Goal: Contribute content: Add original content to the website for others to see

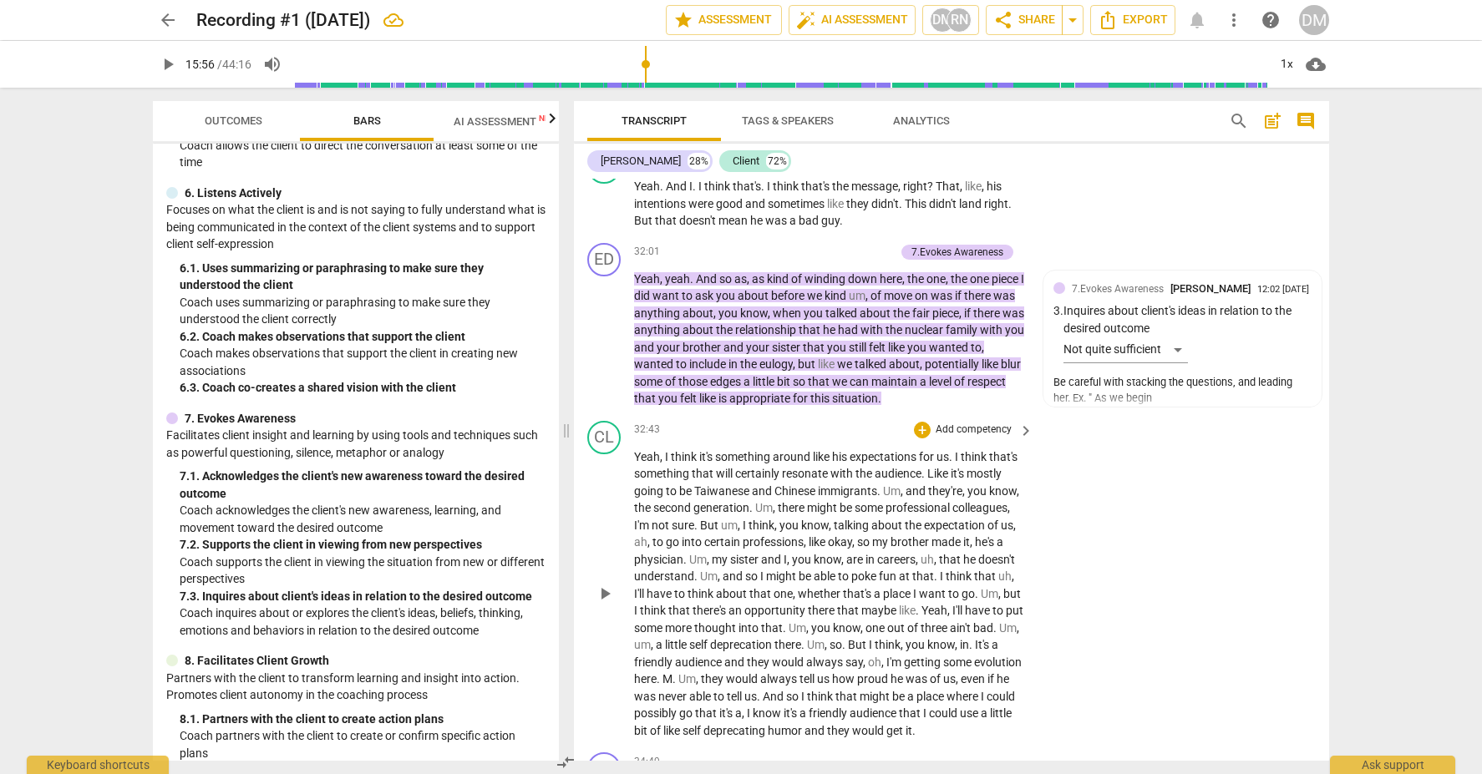
scroll to position [10014, 0]
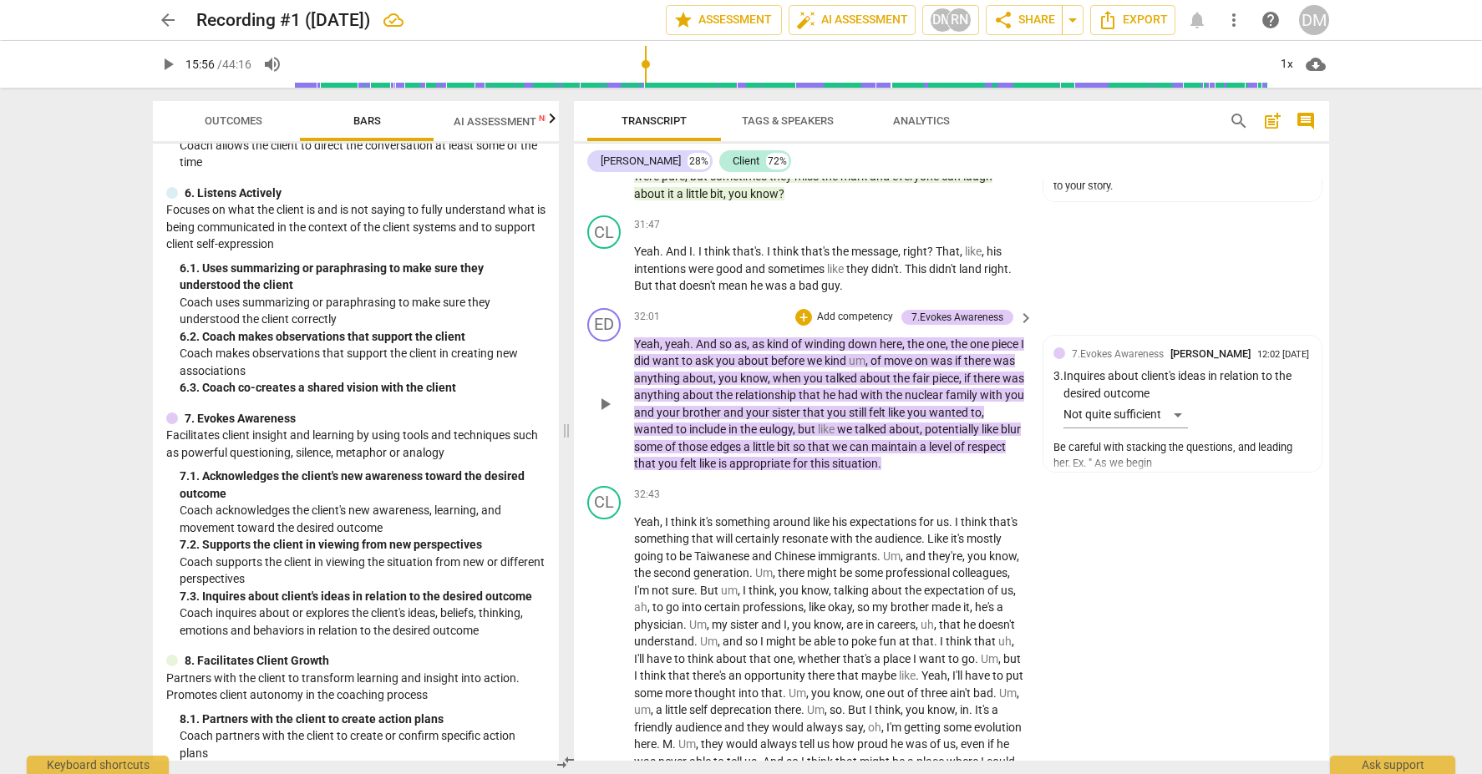
click at [610, 394] on span "play_arrow" at bounding box center [605, 404] width 20 height 20
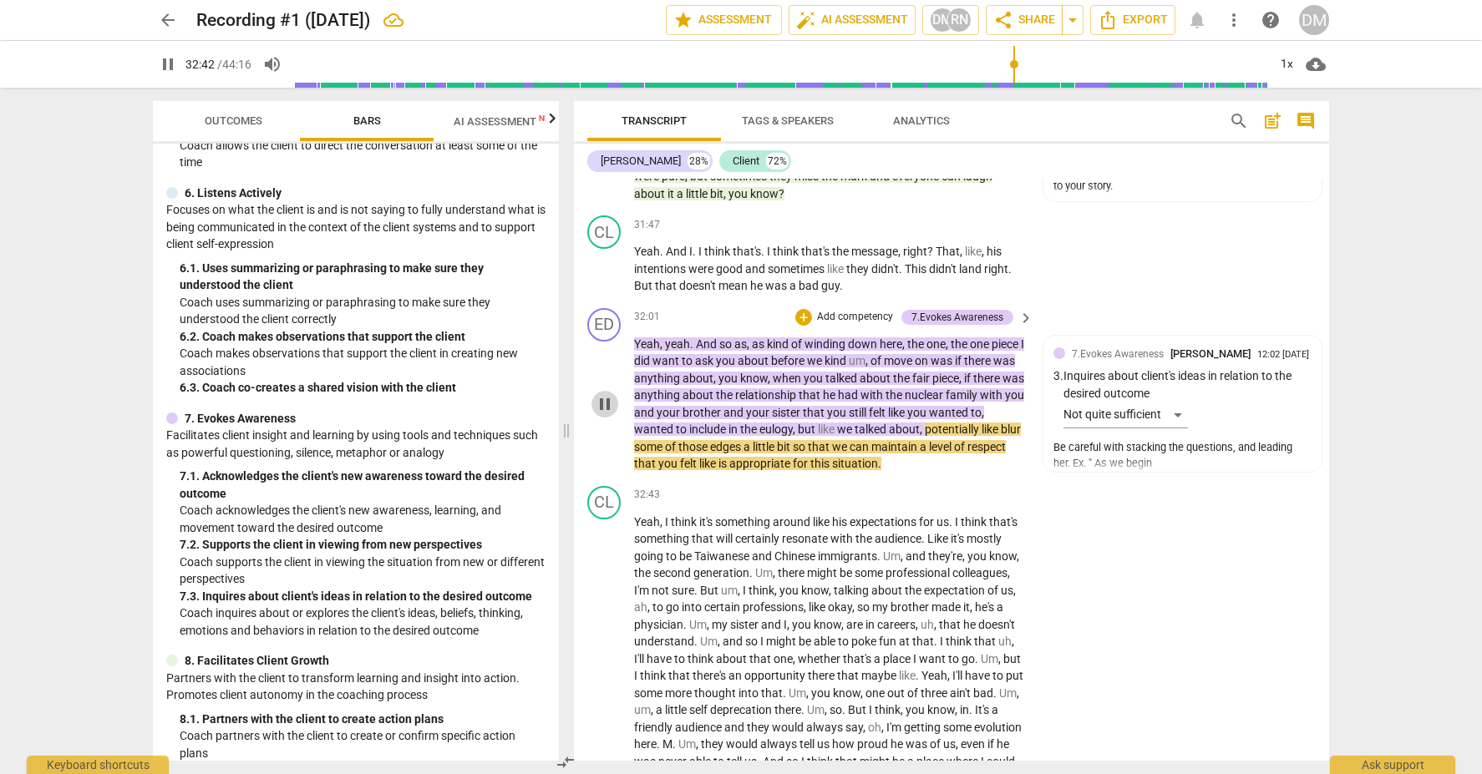
click at [606, 394] on span "pause" at bounding box center [605, 404] width 20 height 20
type input "1962"
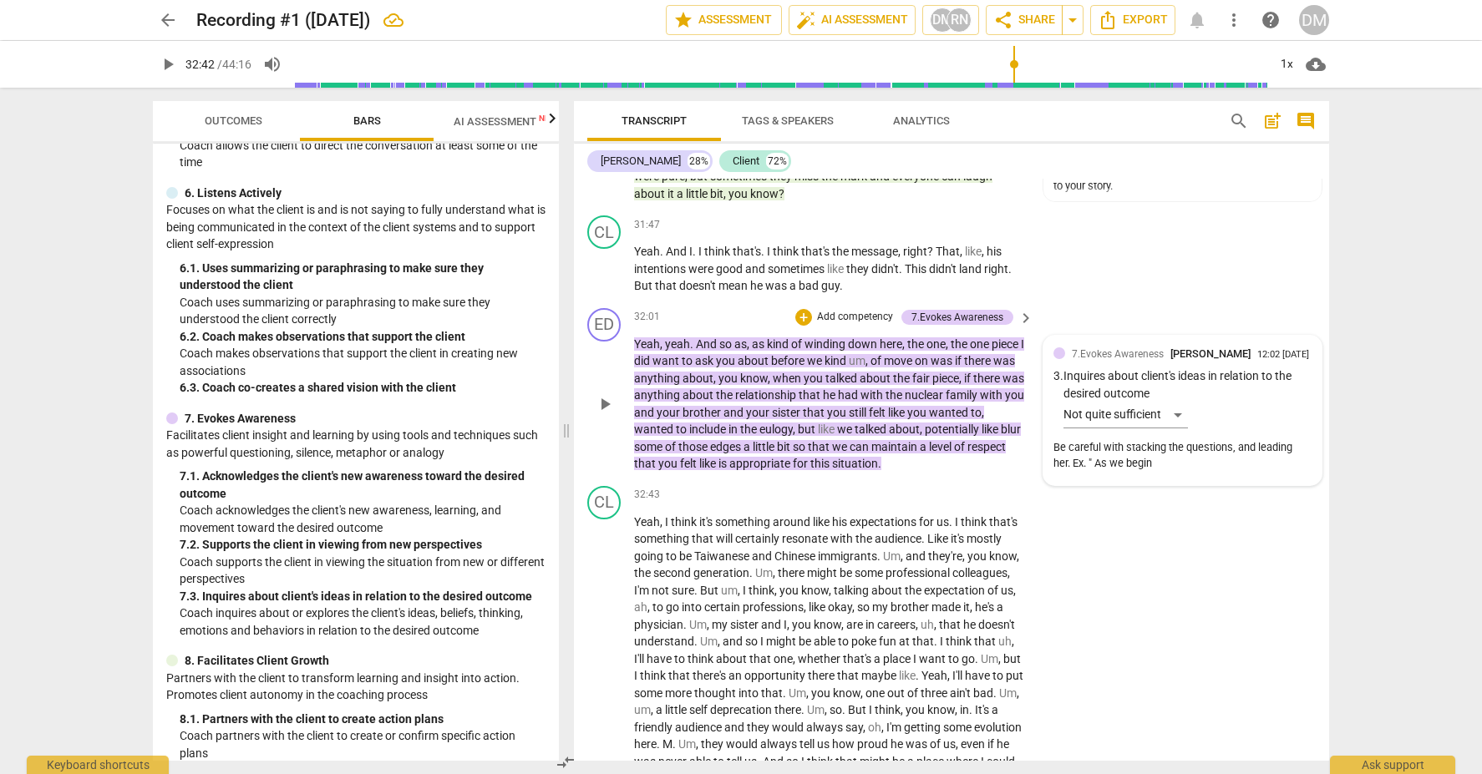
click at [1164, 440] on div "Be careful with stacking the questions, and leading her. Ex. " As we begin" at bounding box center [1182, 456] width 258 height 32
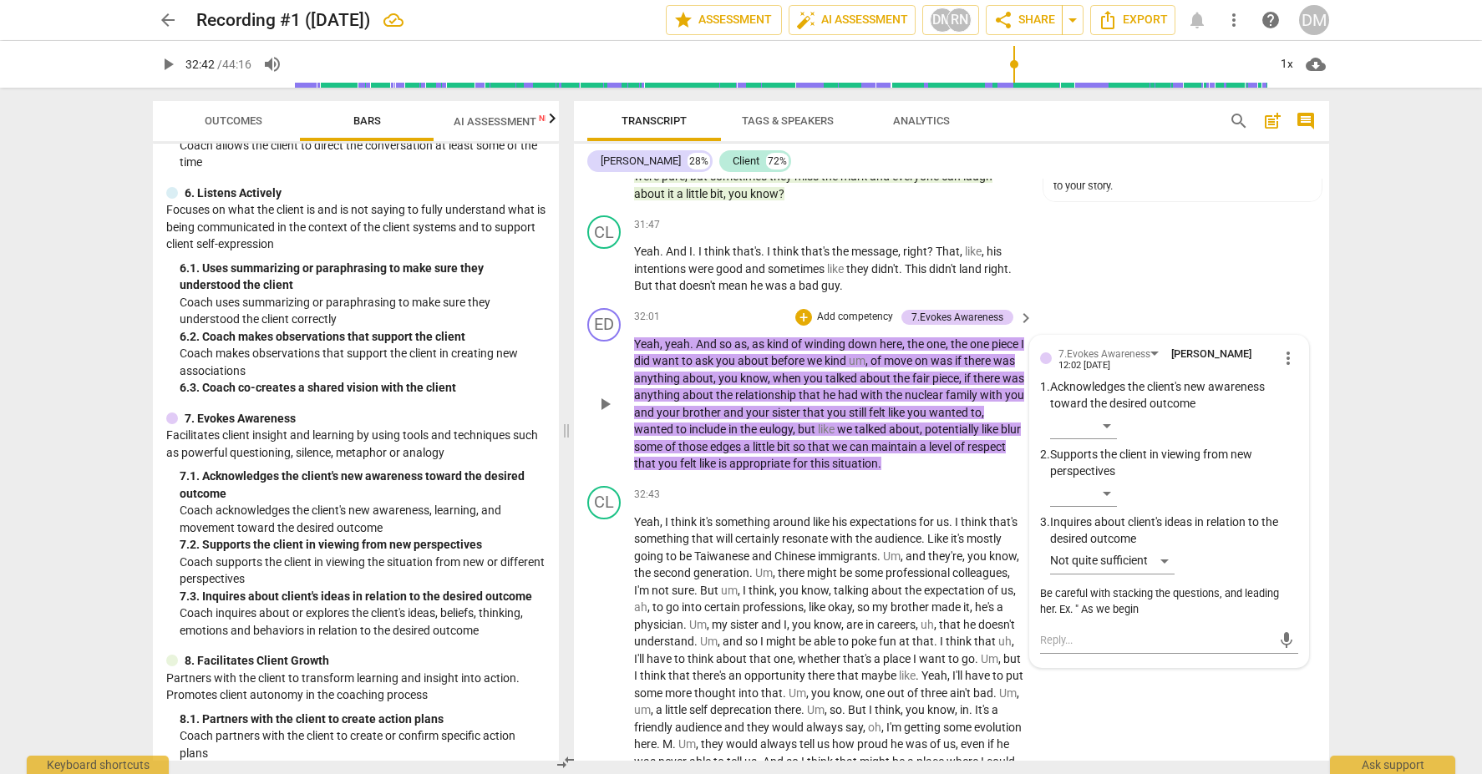
click at [1154, 586] on div "Be careful with stacking the questions, and leading her. Ex. " As we begin" at bounding box center [1169, 602] width 258 height 32
drag, startPoint x: 1142, startPoint y: 505, endPoint x: 1083, endPoint y: 506, distance: 59.3
click at [1083, 586] on div "Be careful with stacking the questions, and leading her. Ex. " As we begin" at bounding box center [1169, 602] width 258 height 32
click at [1286, 348] on span "more_vert" at bounding box center [1288, 358] width 20 height 20
click at [1297, 259] on li "Edit" at bounding box center [1301, 261] width 58 height 32
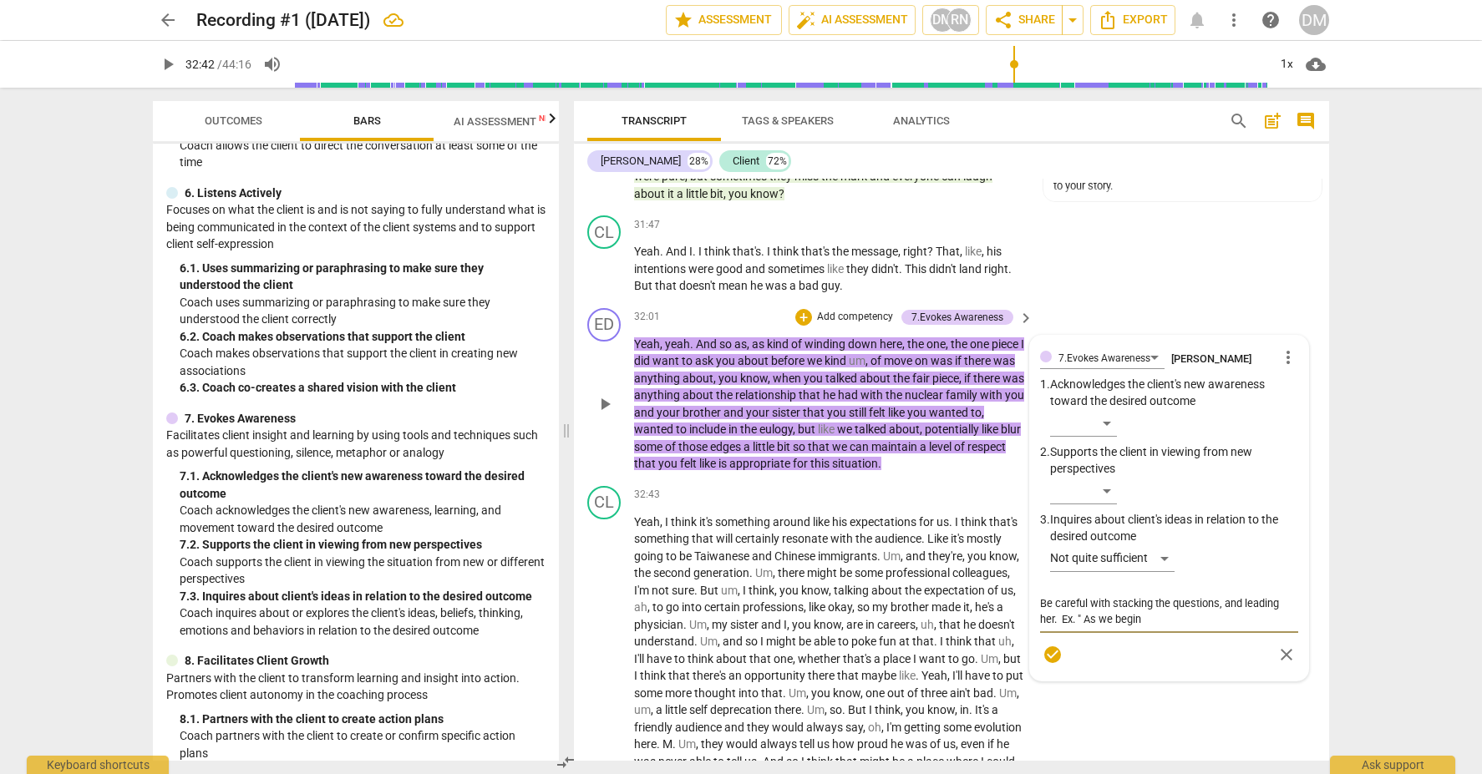
drag, startPoint x: 1164, startPoint y: 514, endPoint x: 1083, endPoint y: 520, distance: 82.1
click at [1083, 596] on textarea "Be careful with stacking the questions, and leading her. Ex. " As we begin" at bounding box center [1169, 612] width 258 height 32
type textarea "Be careful with stacking the questions, and leading her. Ex. ""
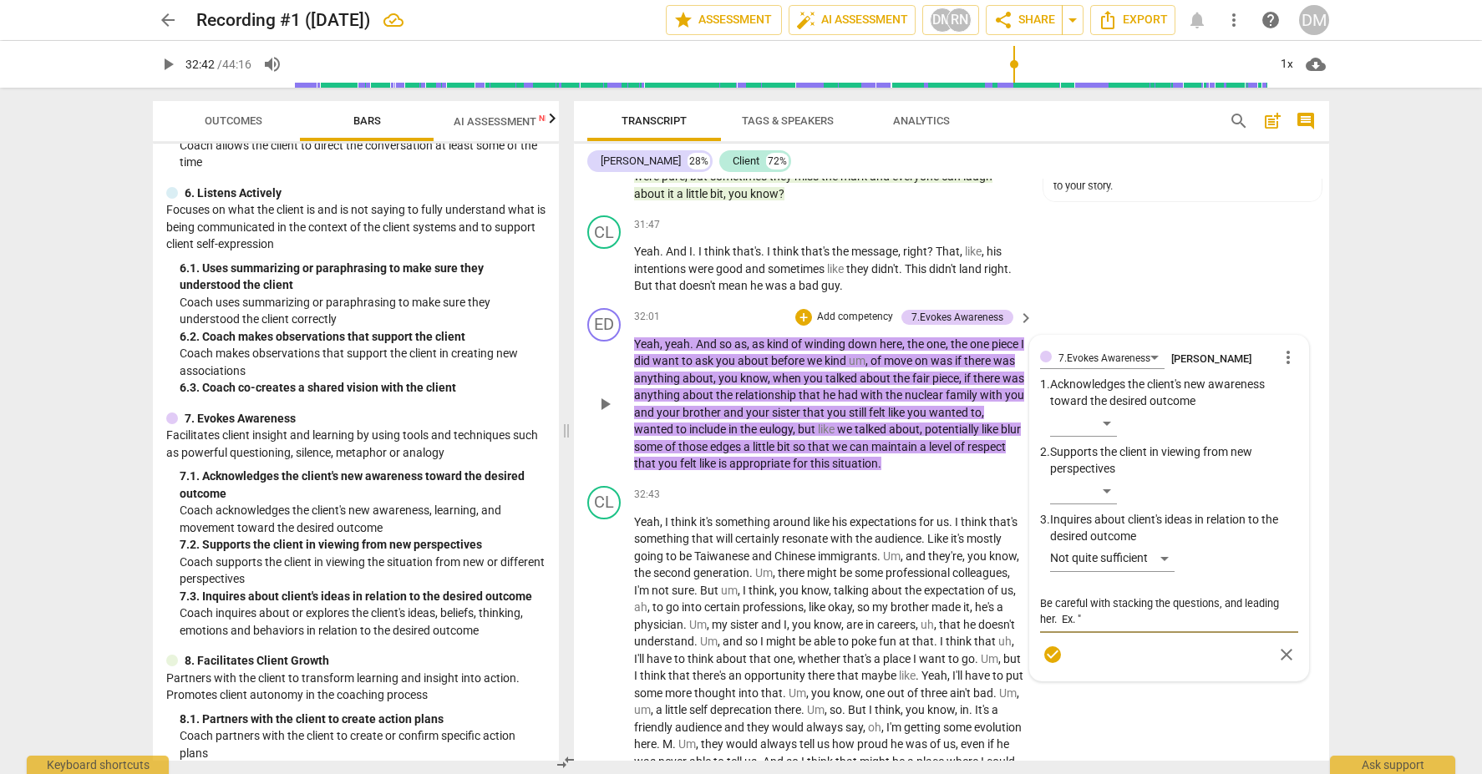
type textarea "Be careful with stacking the questions, and leading her. Ex. ""
type textarea "Be careful with stacking the questions, and leading her. Ex."
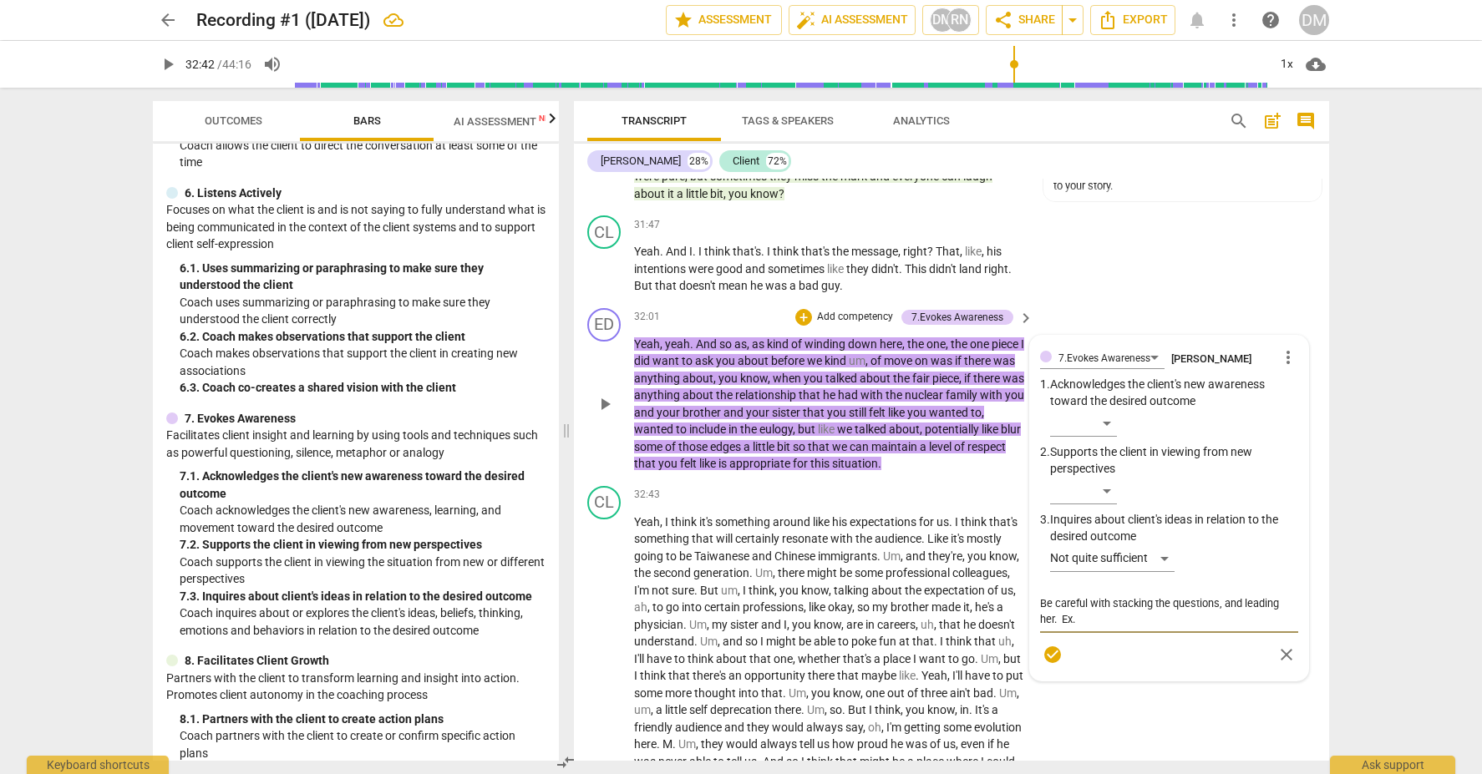
type textarea "Be careful with stacking the questions, and leading her. Ex"
type textarea "Be careful with stacking the questions, and leading her. E"
type textarea "Be careful with stacking the questions, and leading her."
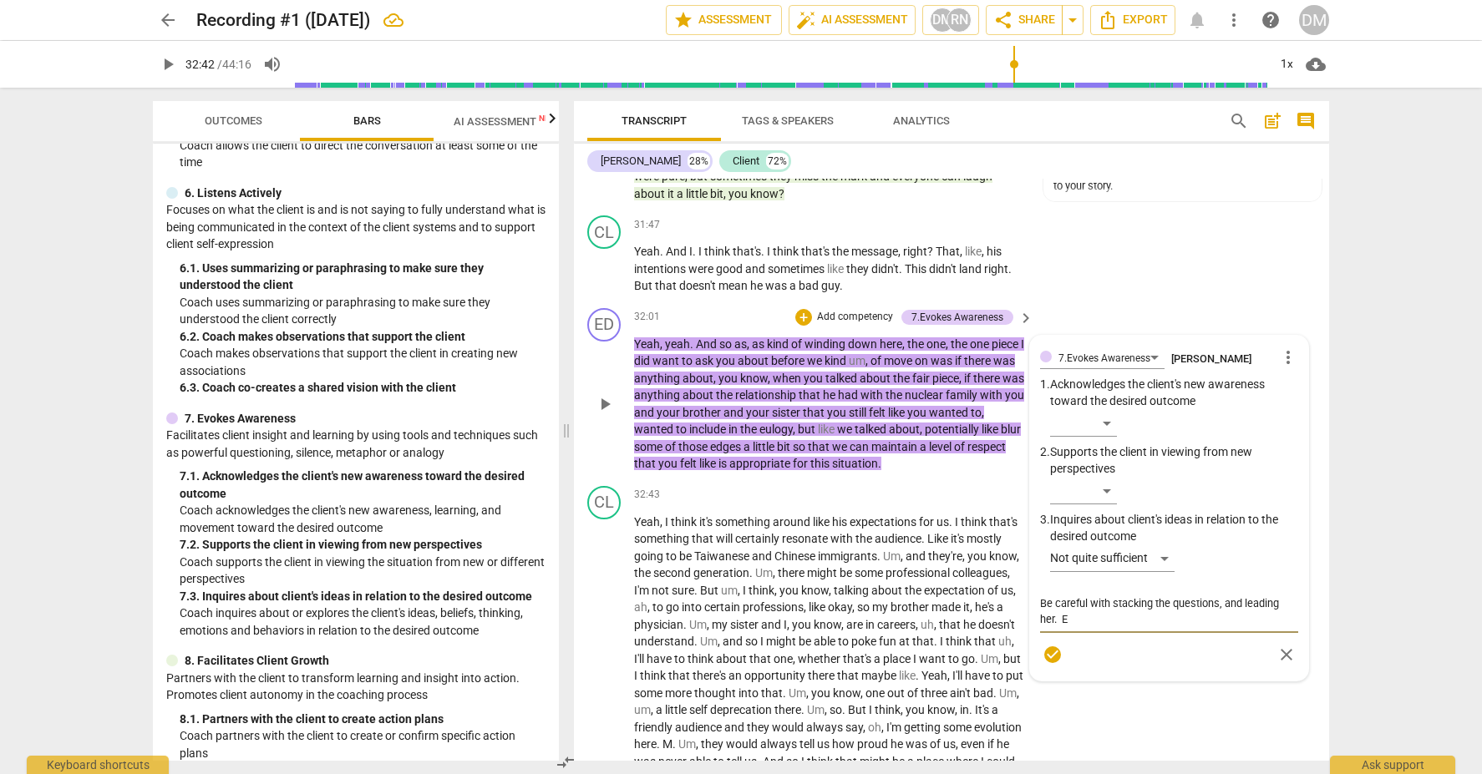
type textarea "Be careful with stacking the questions, and leading her."
type textarea "Be careful with stacking the questions, and leading her. ""
type textarea "Be careful with stacking the questions, and leading her."
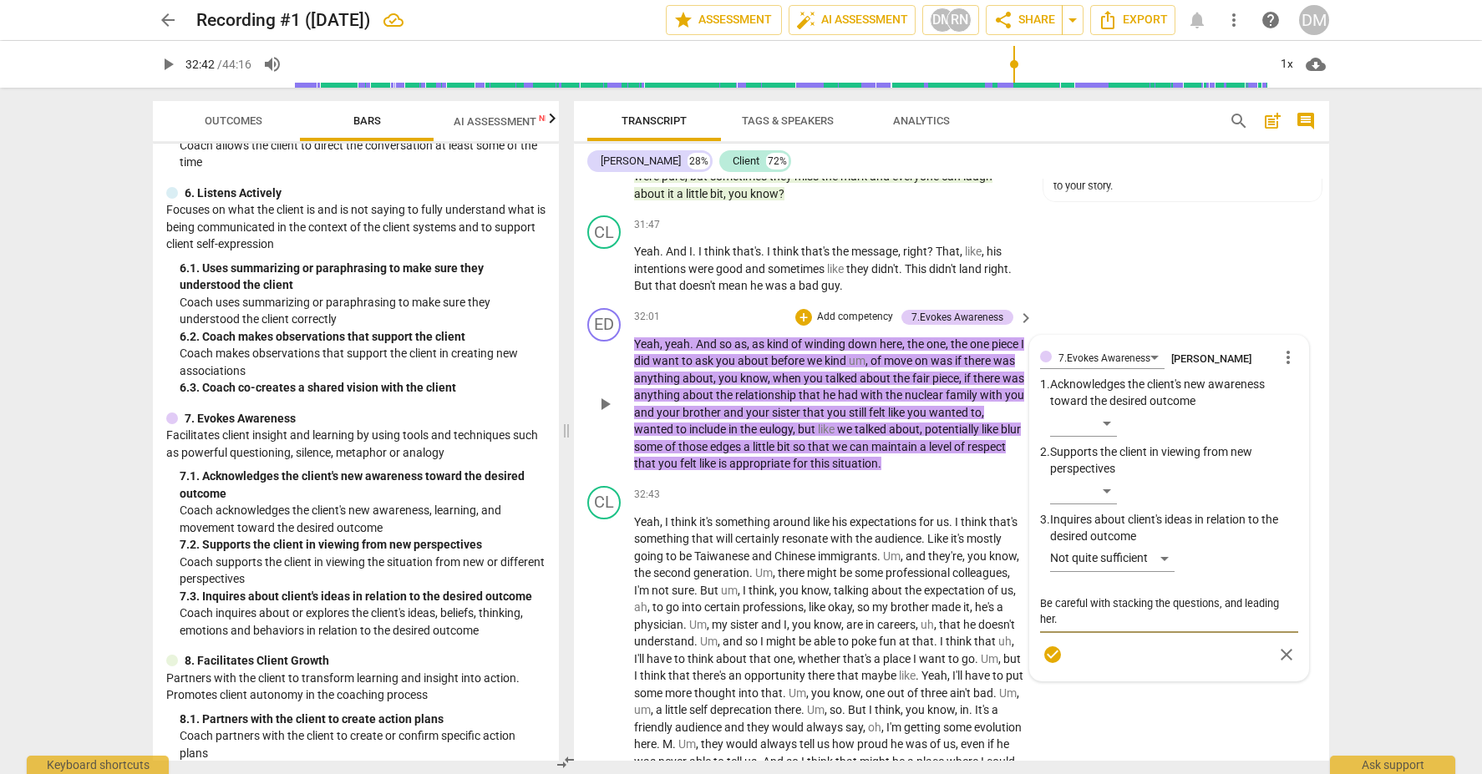
type textarea "Be careful with stacking the questions, and leading her. E"
type textarea "Be careful with stacking the questions, and leading her. Eu"
type textarea "Be careful with stacking the questions, and leading her. E"
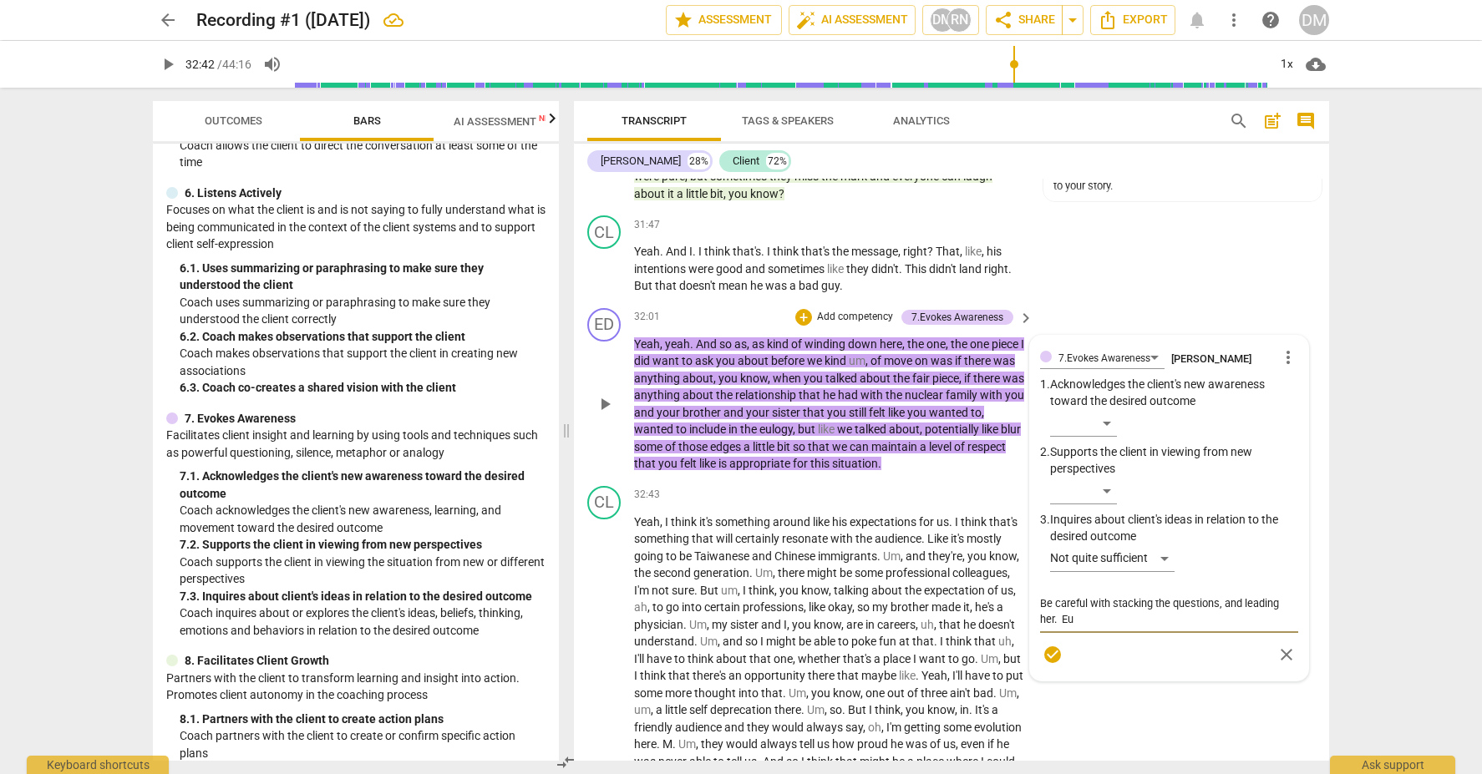
type textarea "Be careful with stacking the questions, and leading her. E"
type textarea "Be careful with stacking the questions, and leading her."
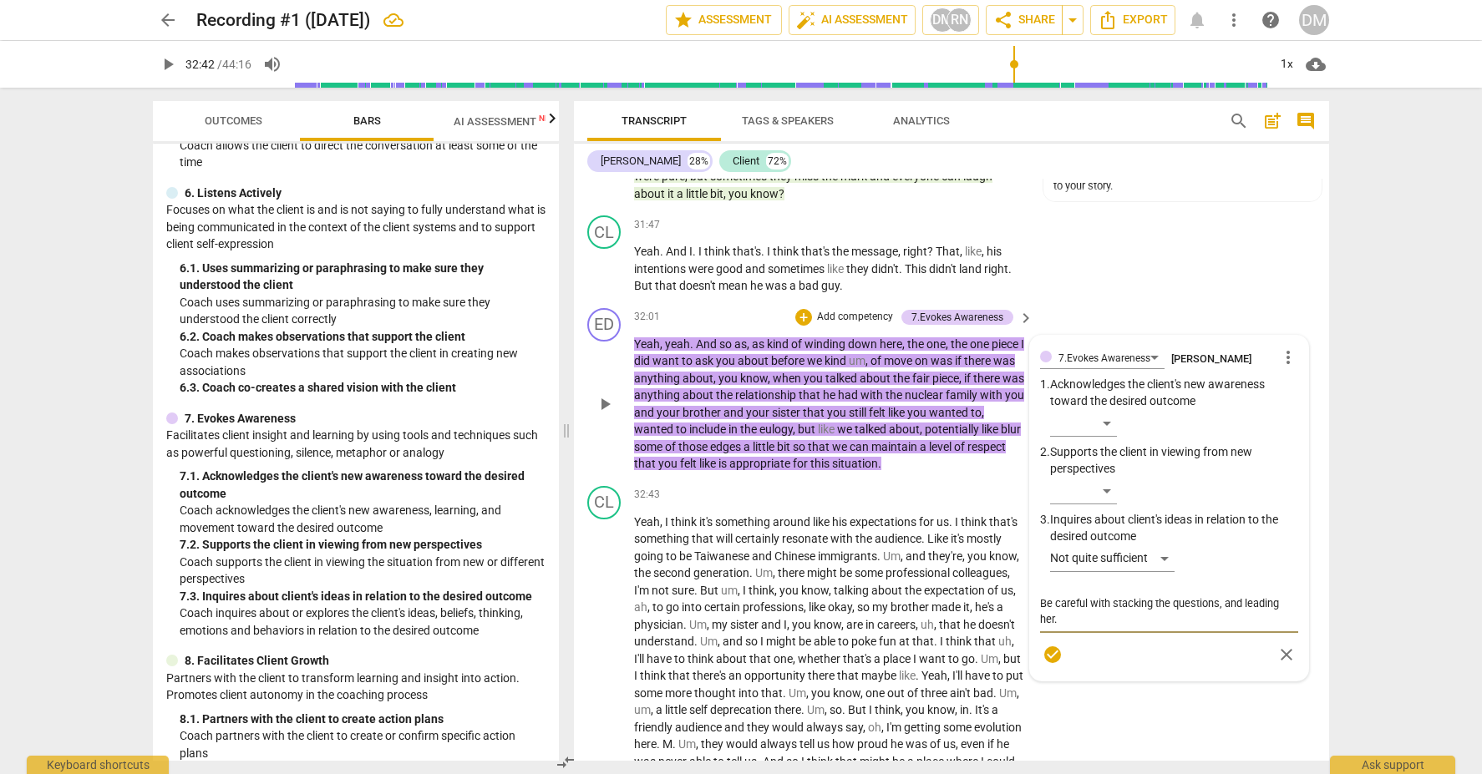
type textarea "Be careful with stacking the questions, and leading her."
type textarea "Be careful with stacking the questions, and leading her. ."
type textarea "Be careful with stacking the questions, and leading her. .."
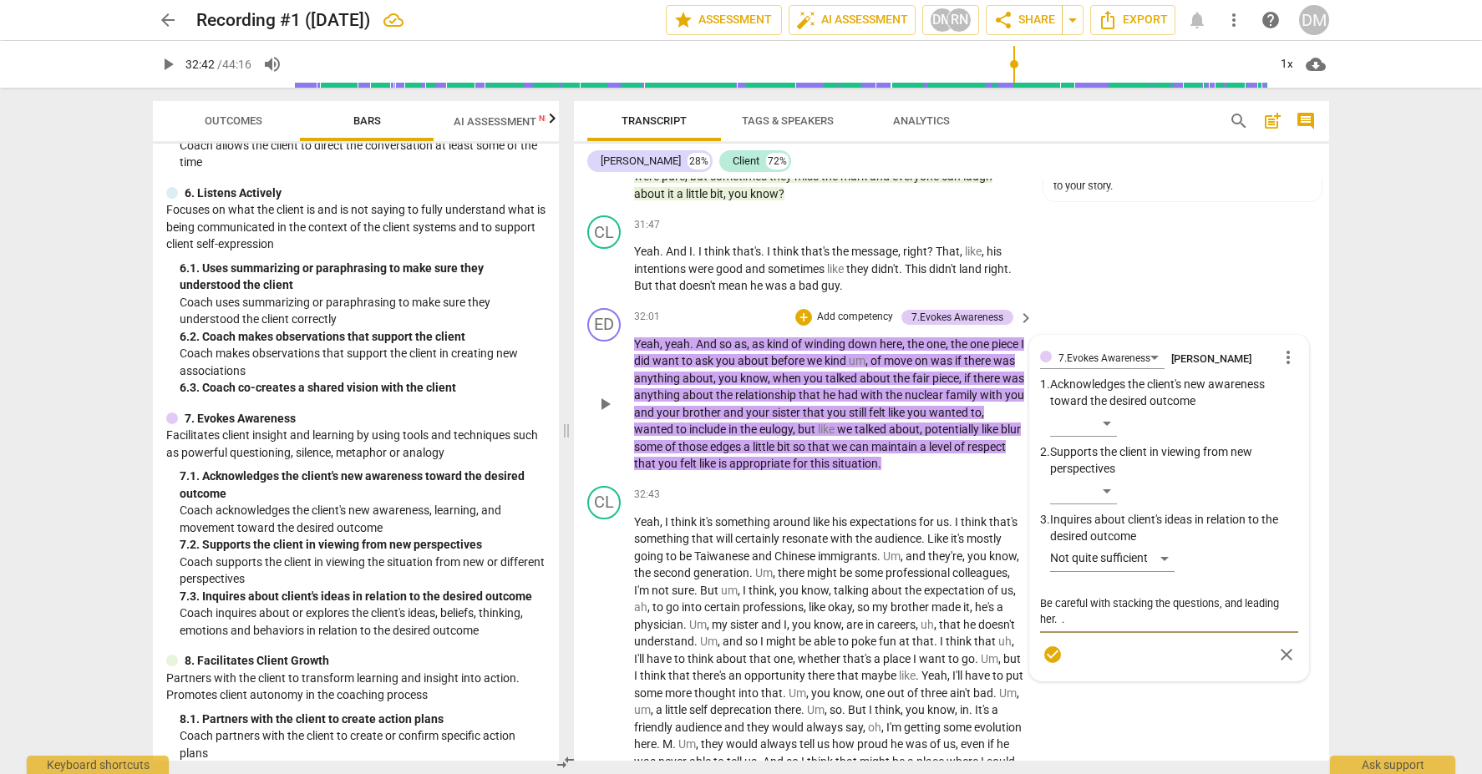
type textarea "Be careful with stacking the questions, and leading her. .."
type textarea "Be careful with stacking the questions, and leading her. ..."
type textarea "Be careful with stacking the questions, and leading her. ...."
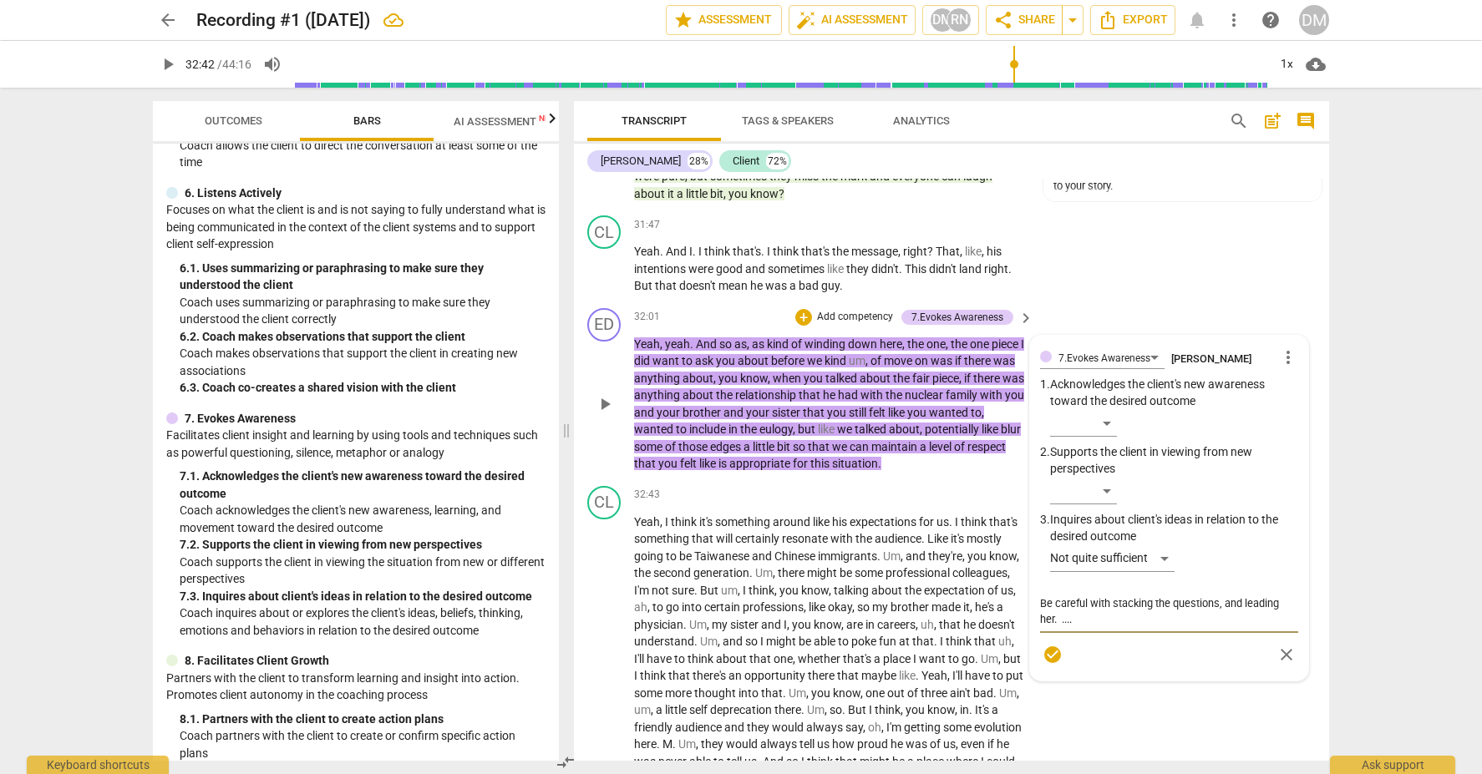
type textarea "Be careful with stacking the questions, and leading her. ..."
type textarea "Be careful with stacking the questions, and leading her. .."
type textarea "Be careful with stacking the questions, and leading her. ."
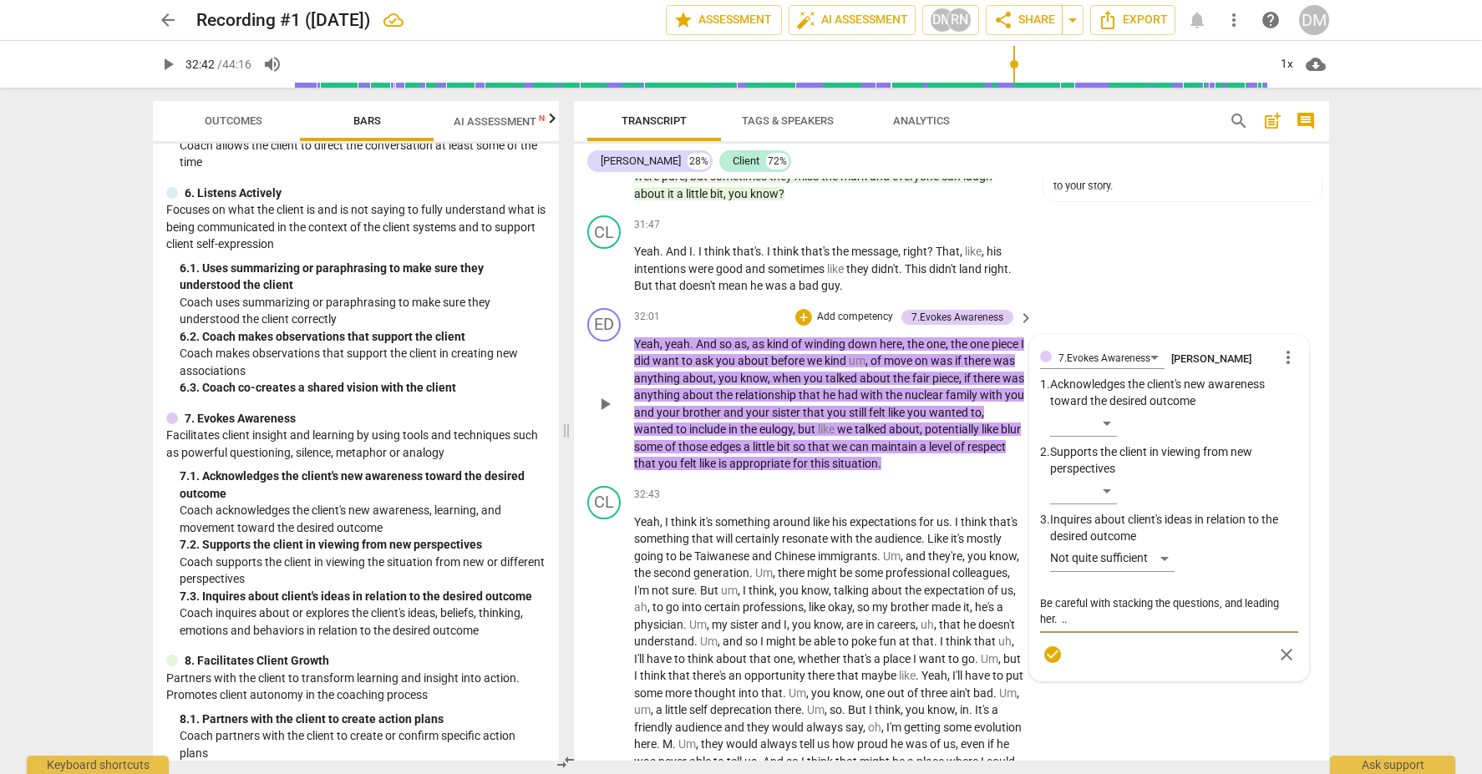
type textarea "Be careful with stacking the questions, and leading her. ."
type textarea "Be careful with stacking the questions, and leading her."
type textarea "Be careful with stacking the questions, and leading her. '"
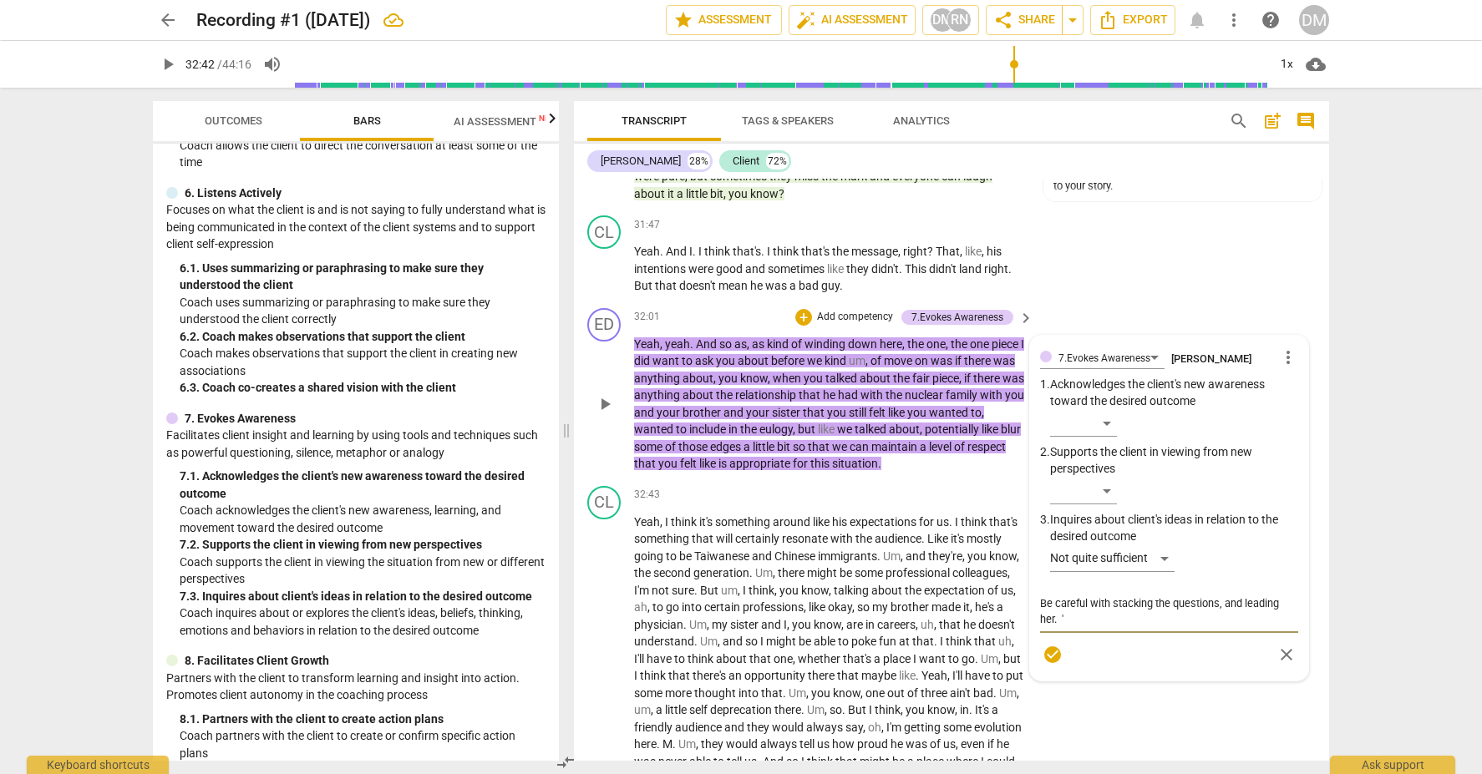
type textarea "Be careful with stacking the questions, and leading her. '."
type textarea "Be careful with stacking the questions, and leading her. '.."
type textarea "Be careful with stacking the questions, and leading her. '..."
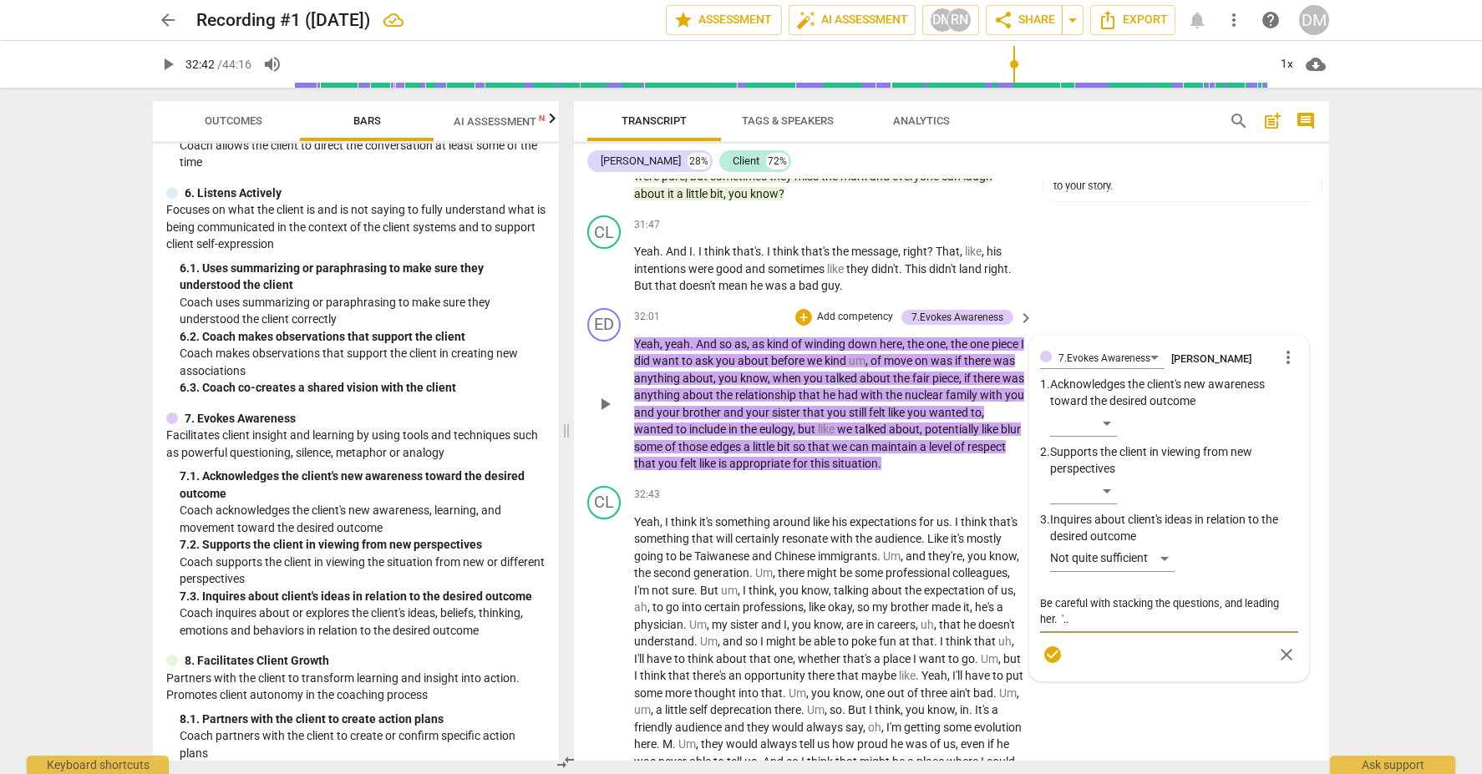
type textarea "Be careful with stacking the questions, and leading her. '..."
type textarea "Be careful with stacking the questions, and leading her. '...."
type textarea "Be careful with stacking the questions, and leading her. '....l"
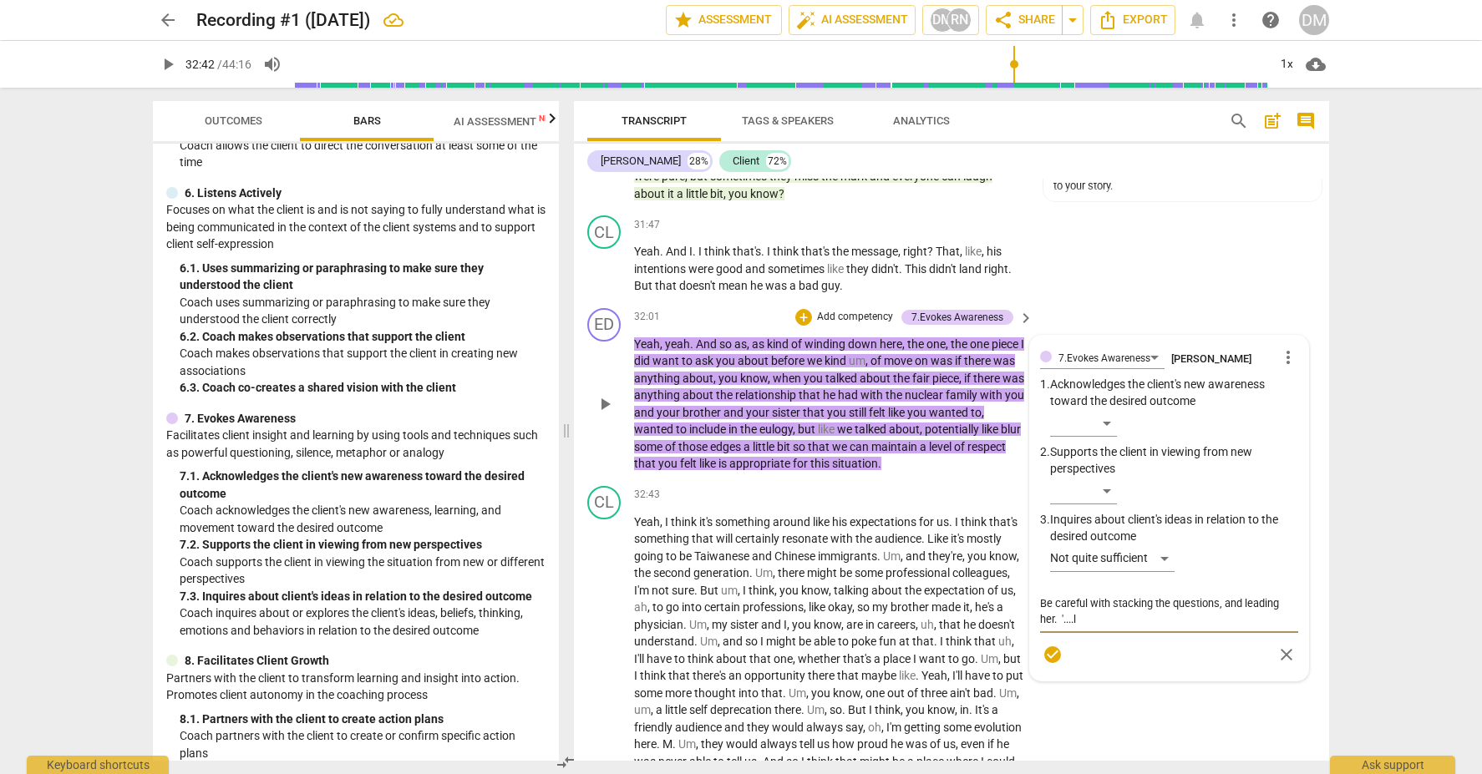
type textarea "Be careful with stacking the questions, and leading her. '...."
type textarea "Be careful with stacking the questions, and leading her. '..."
type textarea "Be careful with stacking the questions, and leading her. '.."
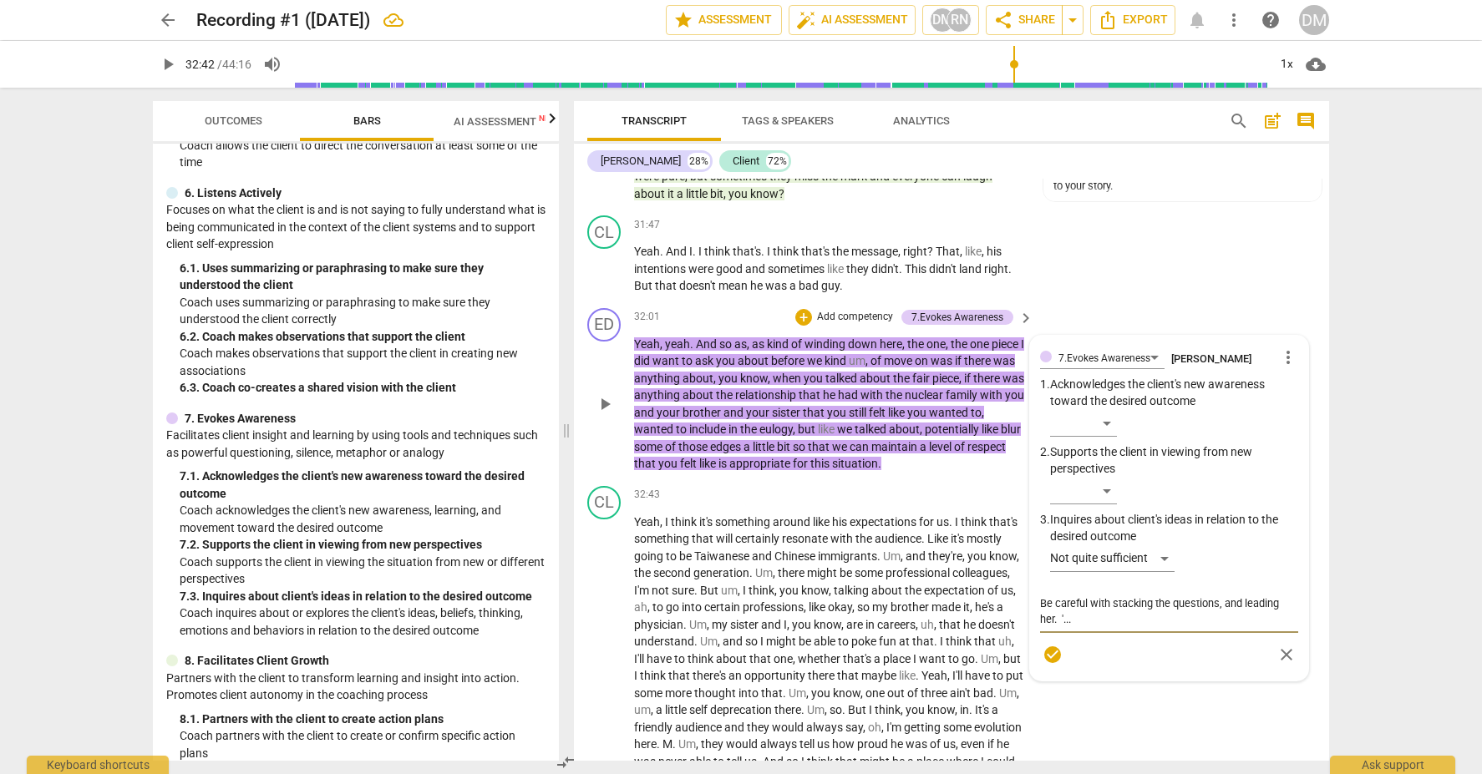
type textarea "Be careful with stacking the questions, and leading her. '.."
type textarea "Be careful with stacking the questions, and leading her. '."
type textarea "Be careful with stacking the questions, and leading her. '"
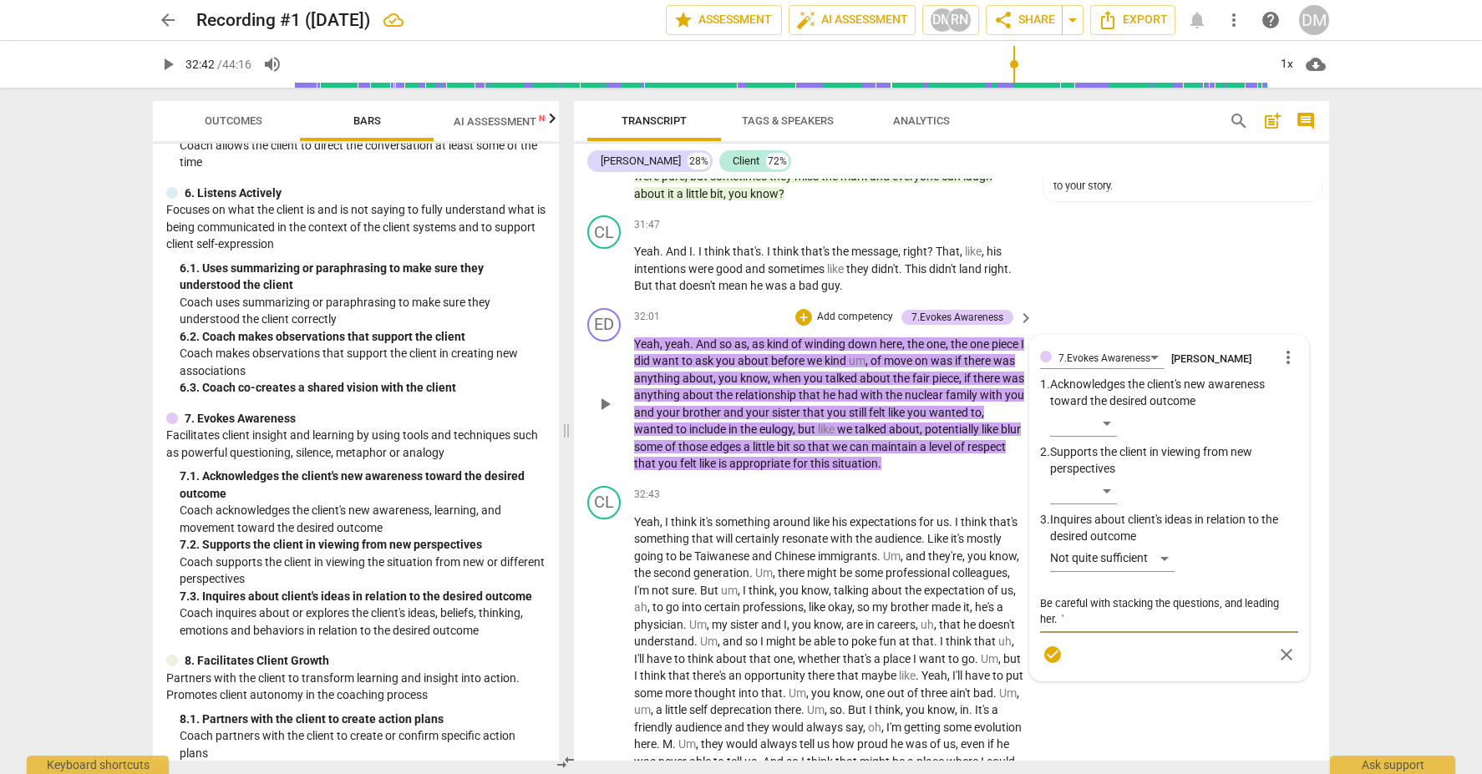
type textarea "Be careful with stacking the questions, and leading her. '""
type textarea "Be careful with stacking the questions, and leading her. '"."
type textarea "Be careful with stacking the questions, and leading her. '".."
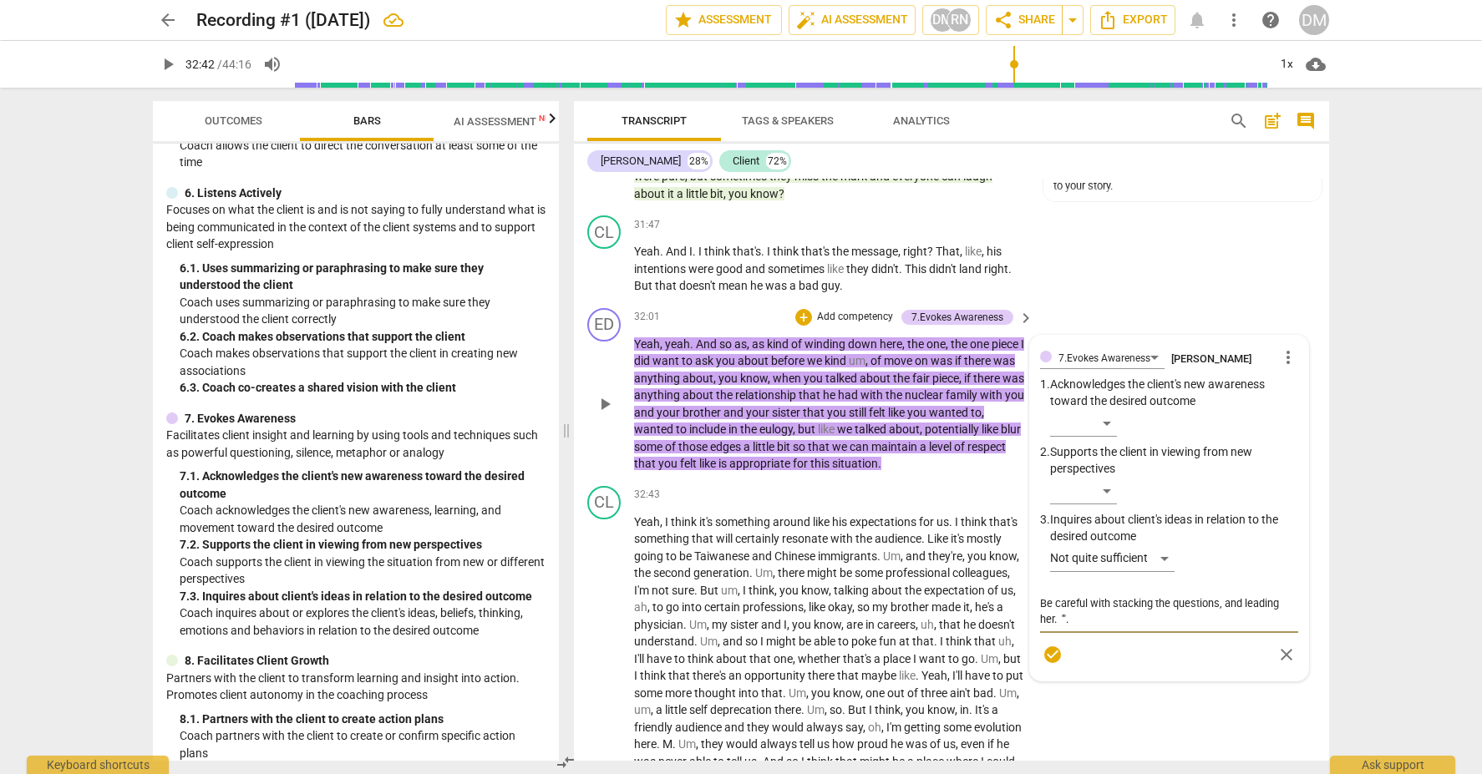
type textarea "Be careful with stacking the questions, and leading her. '".."
type textarea "Be careful with stacking the questions, and leading her. '"..."
type textarea "Be careful with stacking the questions, and leading her. '"...w"
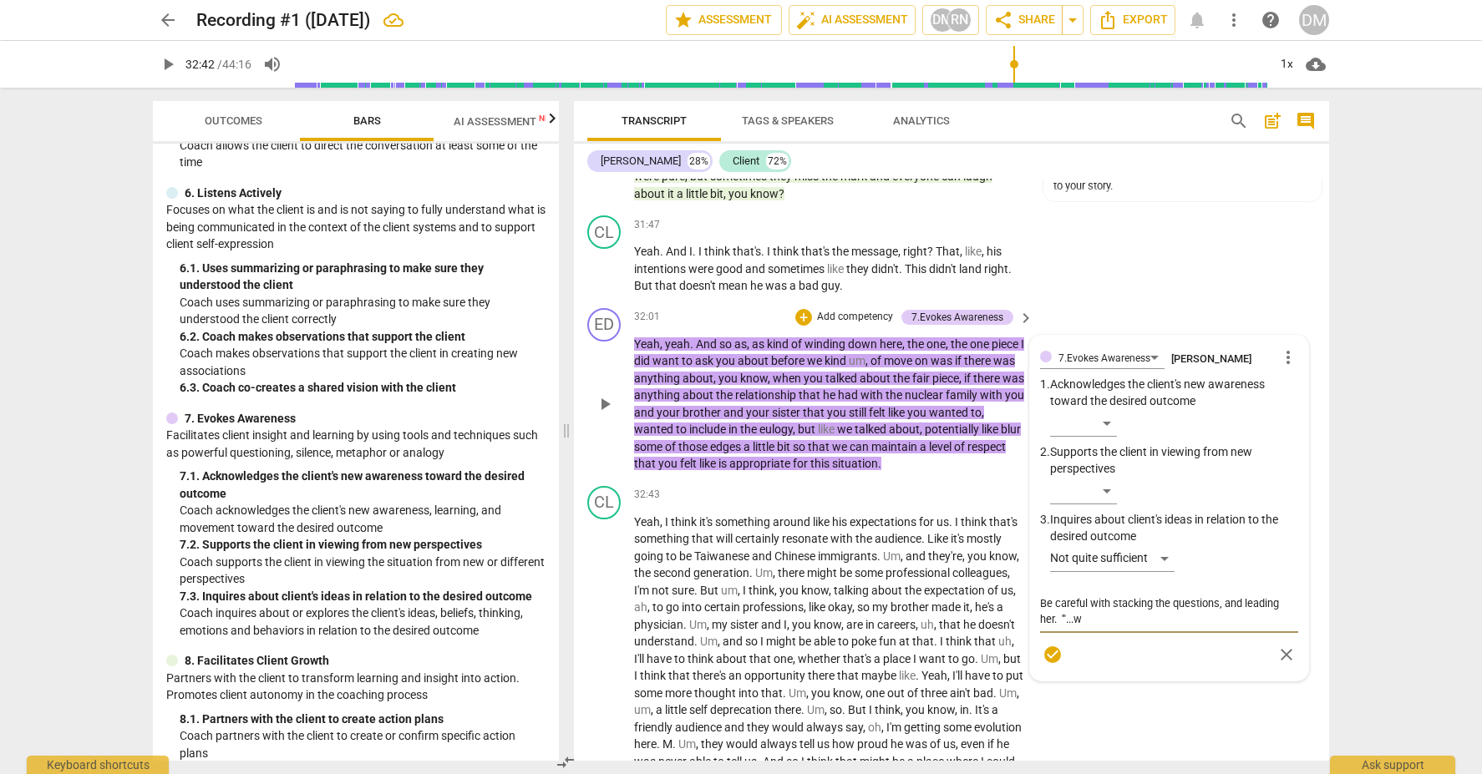
type textarea "Be careful with stacking the questions, and leading her. '"...wa"
type textarea "Be careful with stacking the questions, and leading her. '"...wan"
type textarea "Be careful with stacking the questions, and leading her. '"...want"
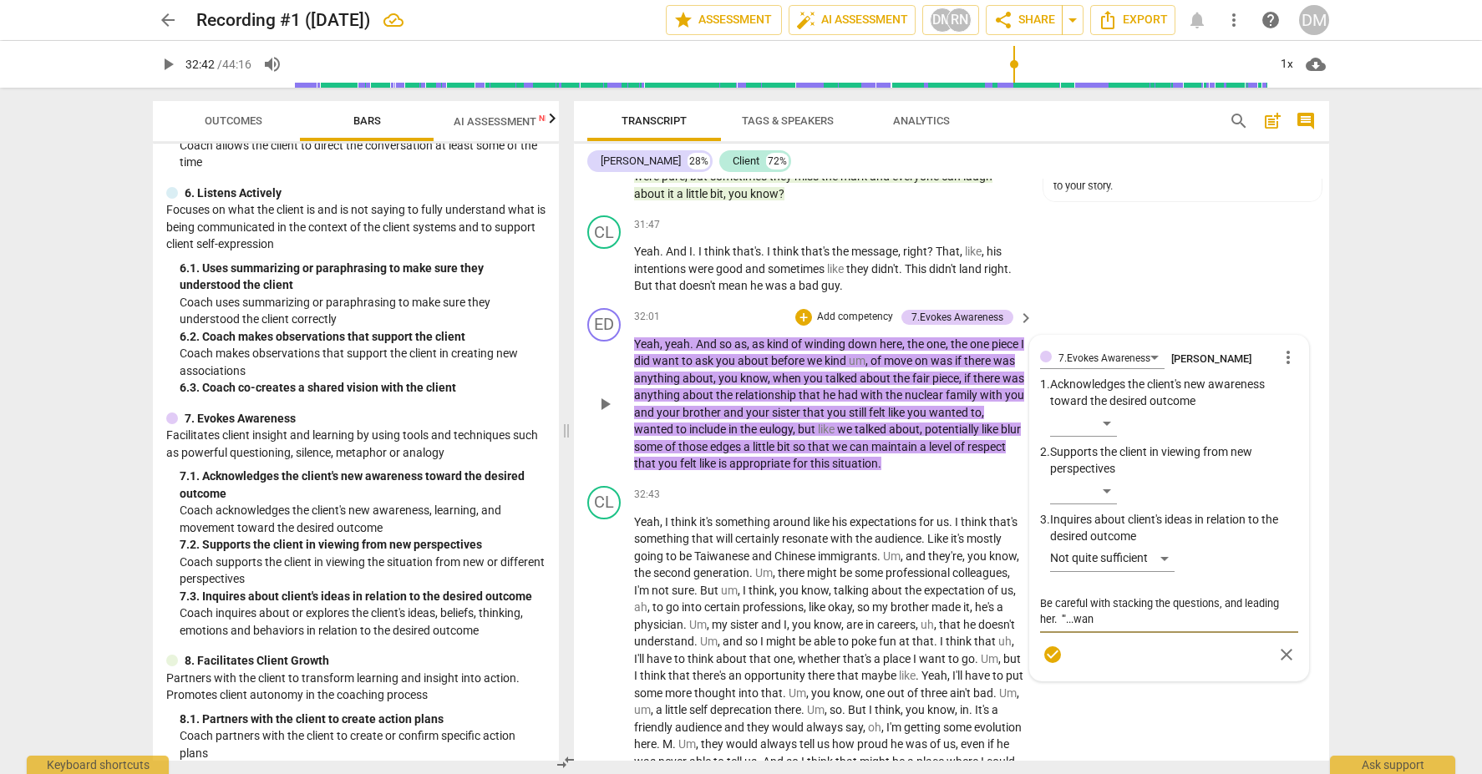
type textarea "Be careful with stacking the questions, and leading her. '"...want"
type textarea "Be careful with stacking the questions, and leading her. '"...wante"
type textarea "Be careful with stacking the questions, and leading her. '"...wanted"
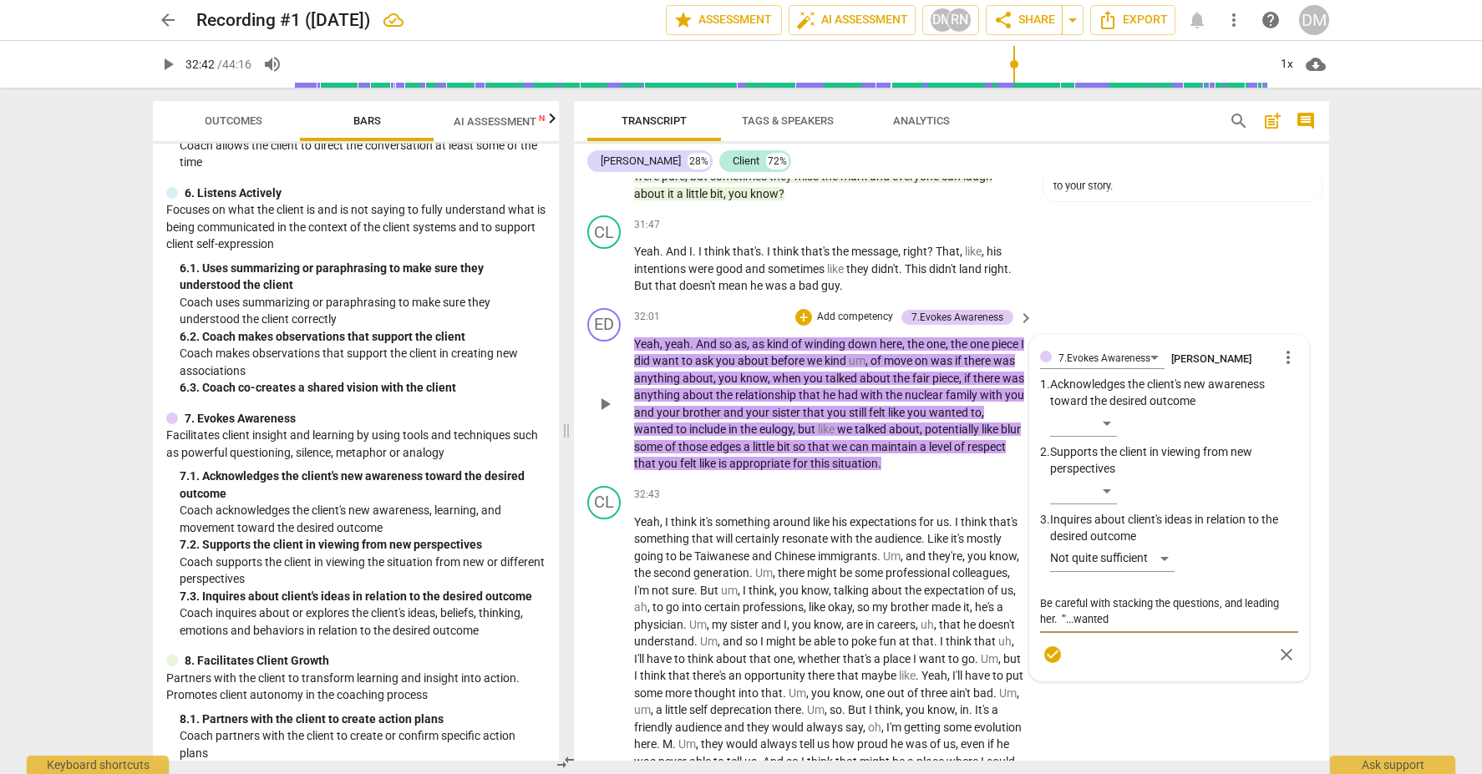
type textarea "Be careful with stacking the questions, and leading her. '"...wanted"
type textarea "Be careful with stacking the questions, and leading her. '"...wanted t"
type textarea "Be careful with stacking the questions, and leading her. '"...wanted to"
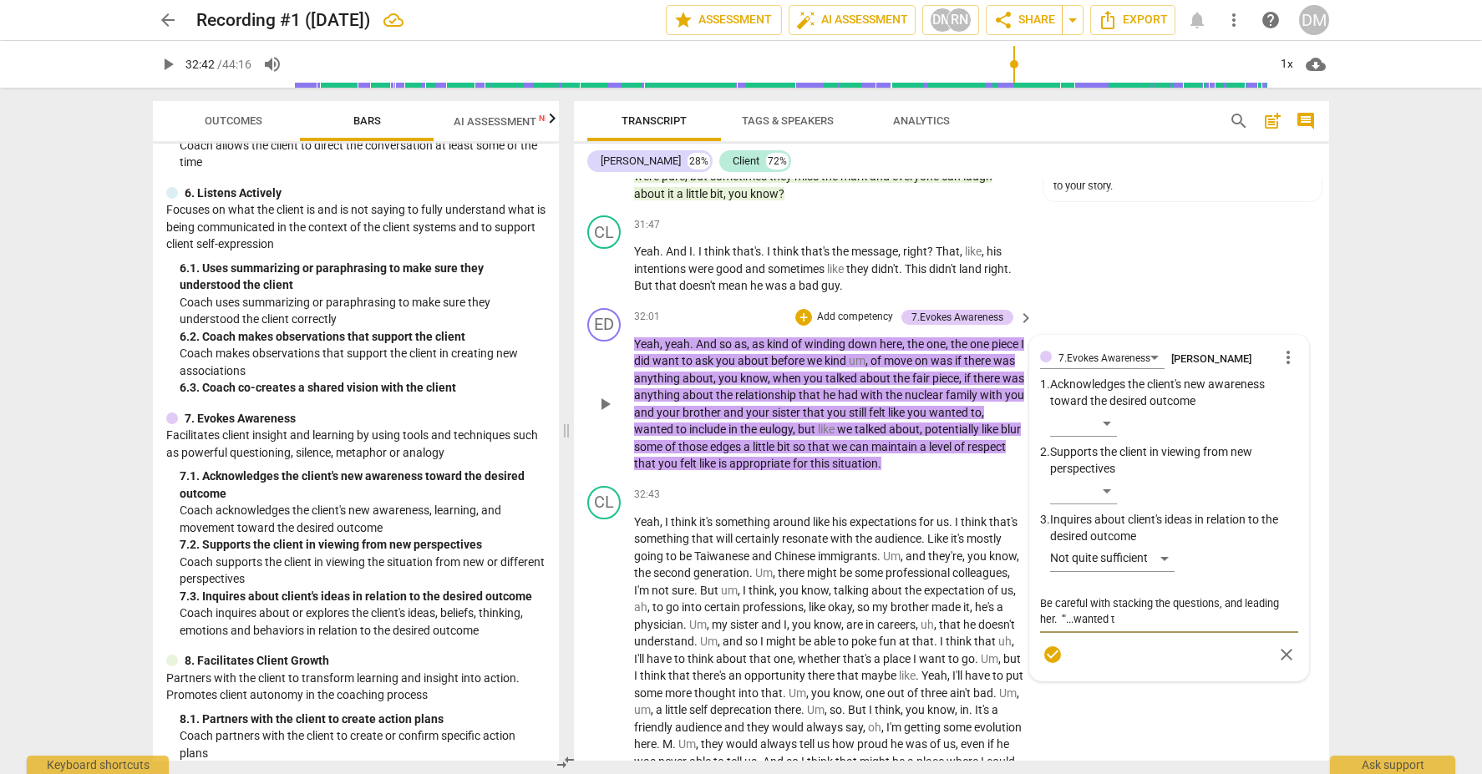
type textarea "Be careful with stacking the questions, and leading her. '"...wanted to"
type textarea "Be careful with stacking the questions, and leading her. '"...wanted to i"
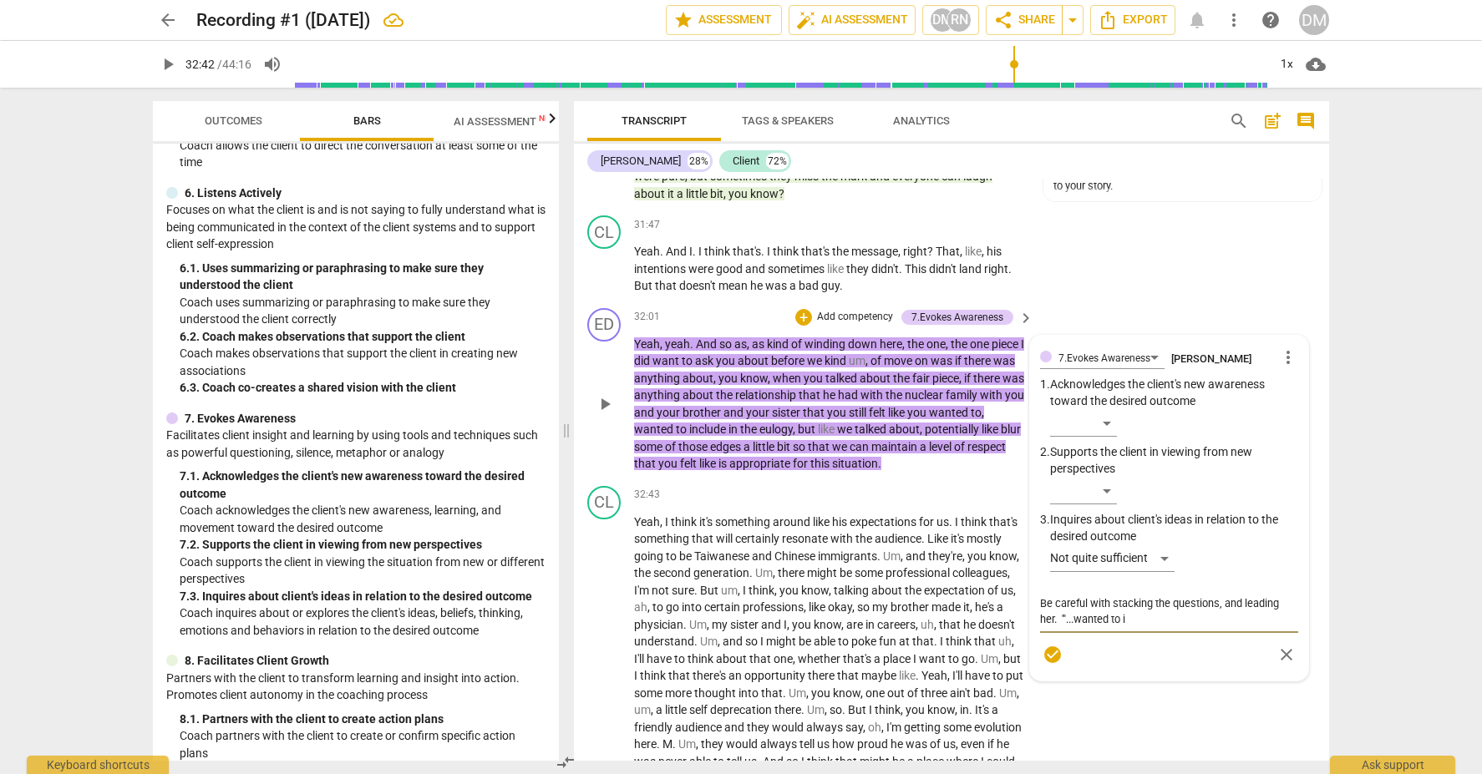
type textarea "Be careful with stacking the questions, and leading her. '"...wanted to in"
type textarea "Be careful with stacking the questions, and leading her. '"...wanted to inc"
type textarea "Be careful with stacking the questions, and leading her. '"...wanted to incl"
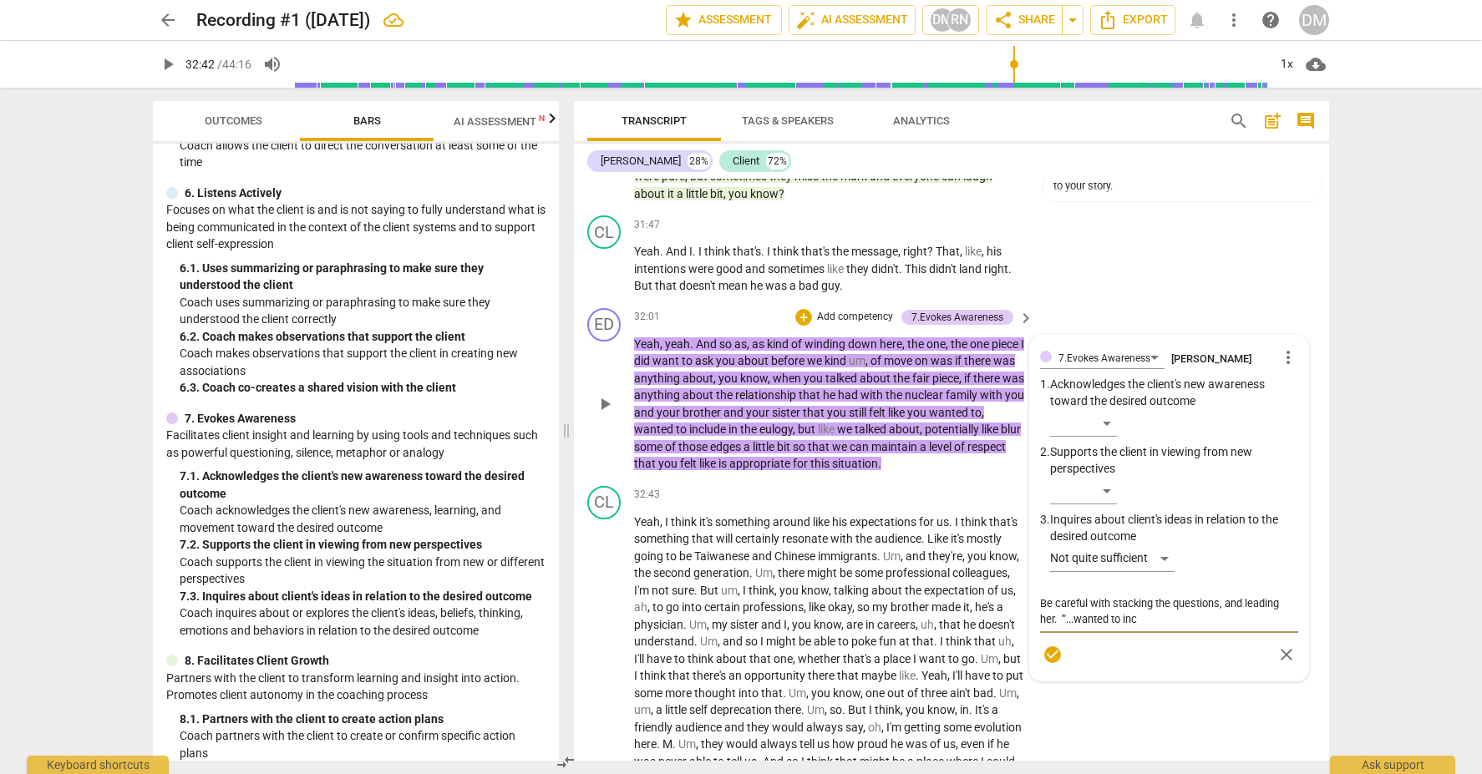
type textarea "Be careful with stacking the questions, and leading her. '"...wanted to incl"
type textarea "Be careful with stacking the questions, and leading her. '"...wanted to inclu"
type textarea "Be careful with stacking the questions, and leading her. '"...wanted to includ"
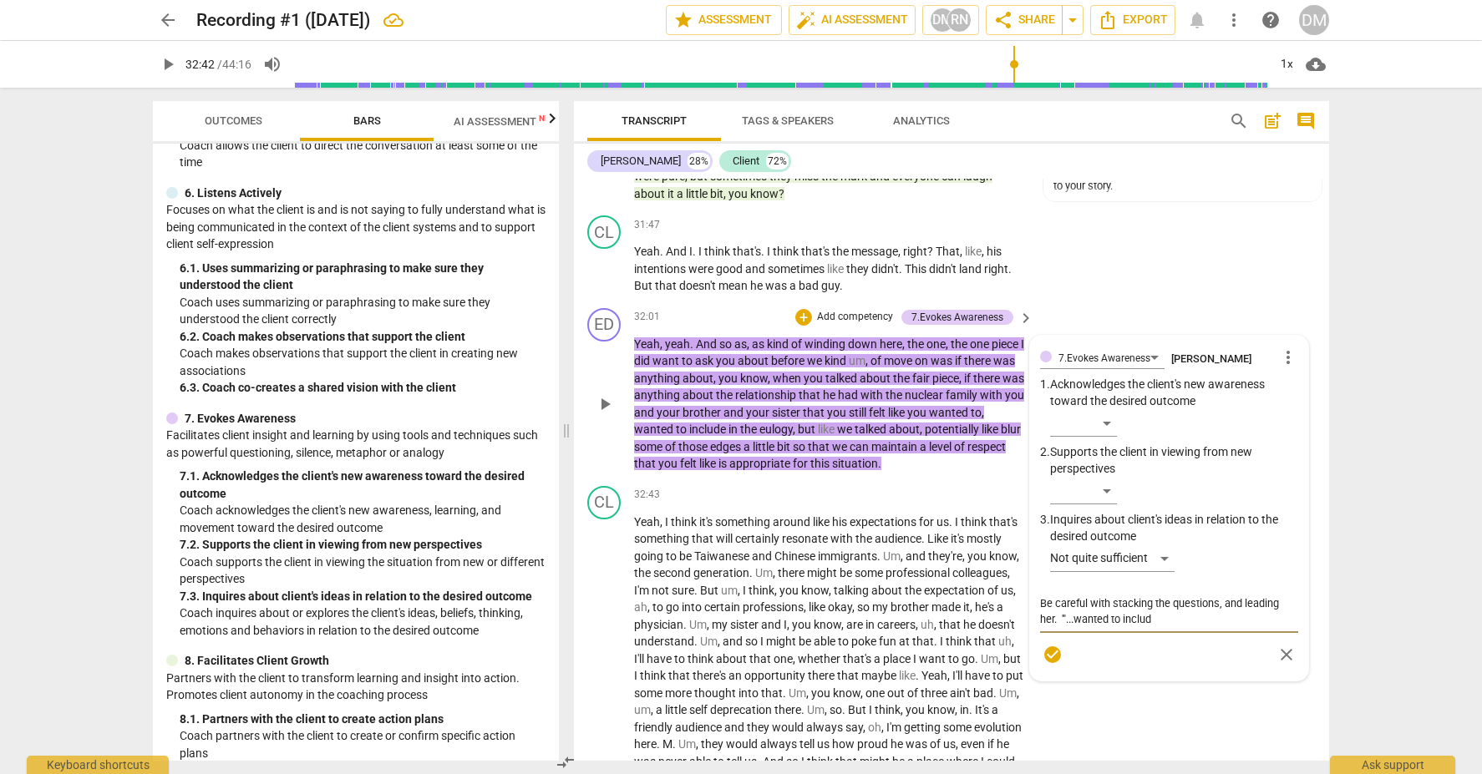
type textarea "Be careful with stacking the questions, and leading her. '"...wanted to include"
type textarea "Be careful with stacking the questions, and leading her. '"...wanted to include…"
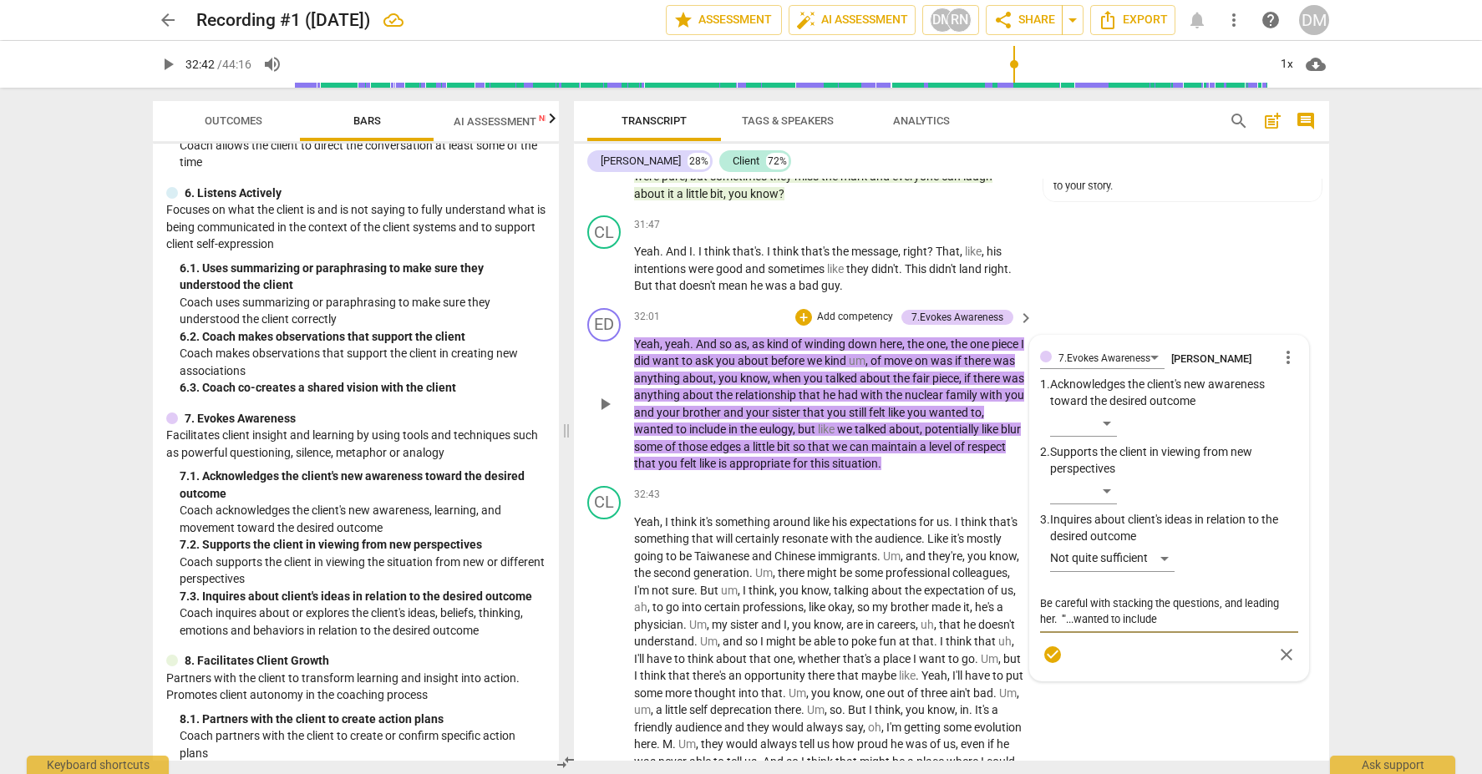
type textarea "Be careful with stacking the questions, and leading her. '"...wanted to include…"
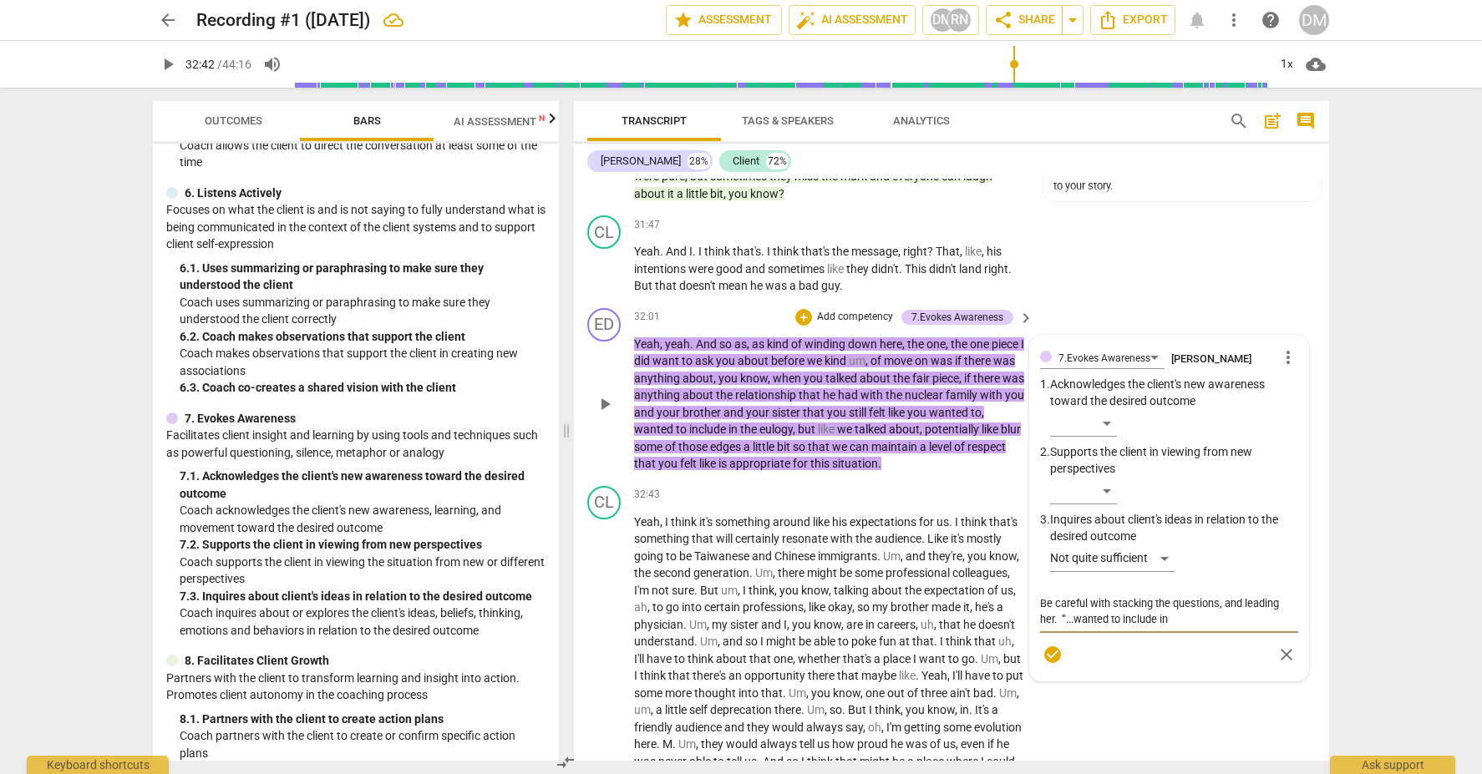
type textarea "Be careful with stacking the questions, and leading her. '"...wanted to include…"
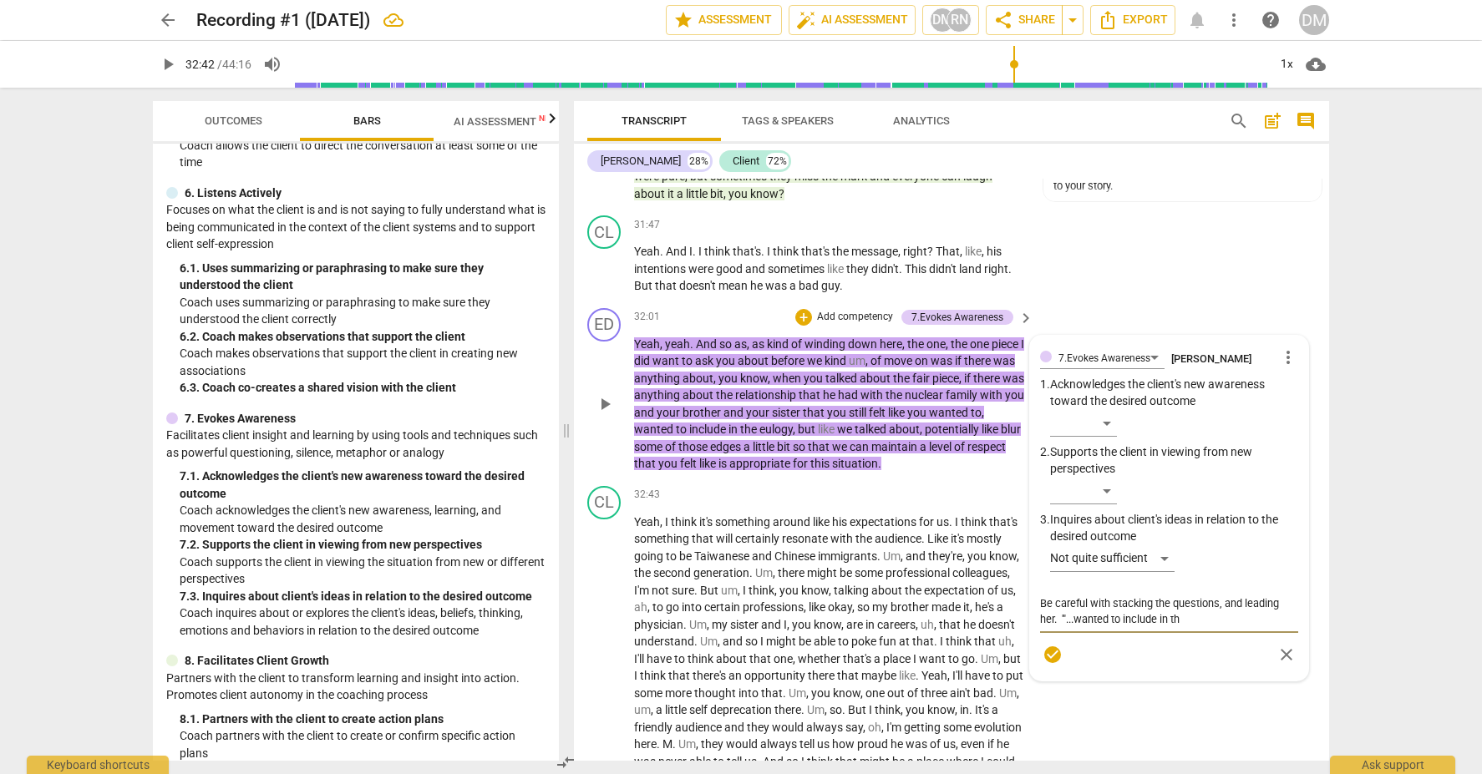
type textarea "Be careful with stacking the questions, and leading her. '"...wanted to include…"
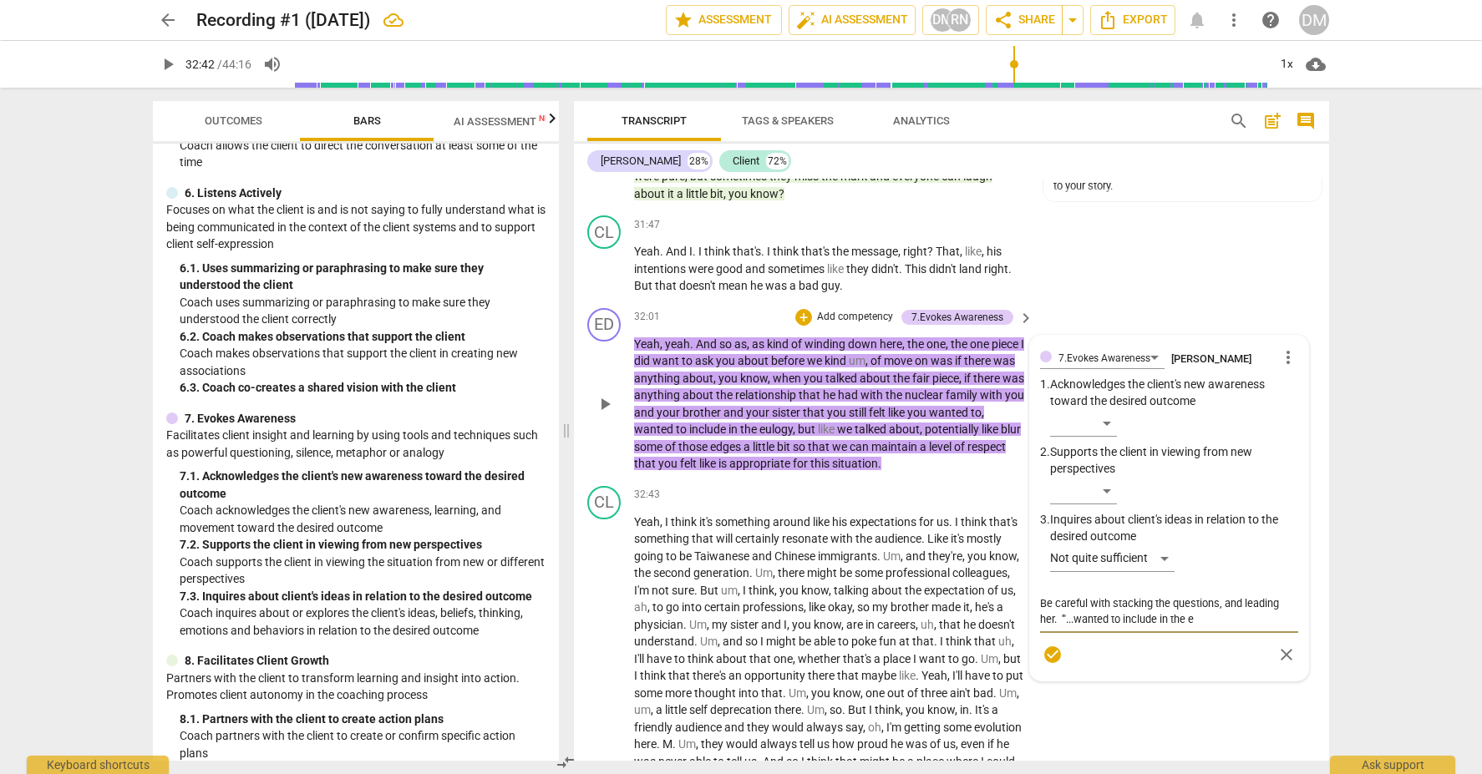
type textarea "Be careful with stacking the questions, and leading her. '"...wanted to include…"
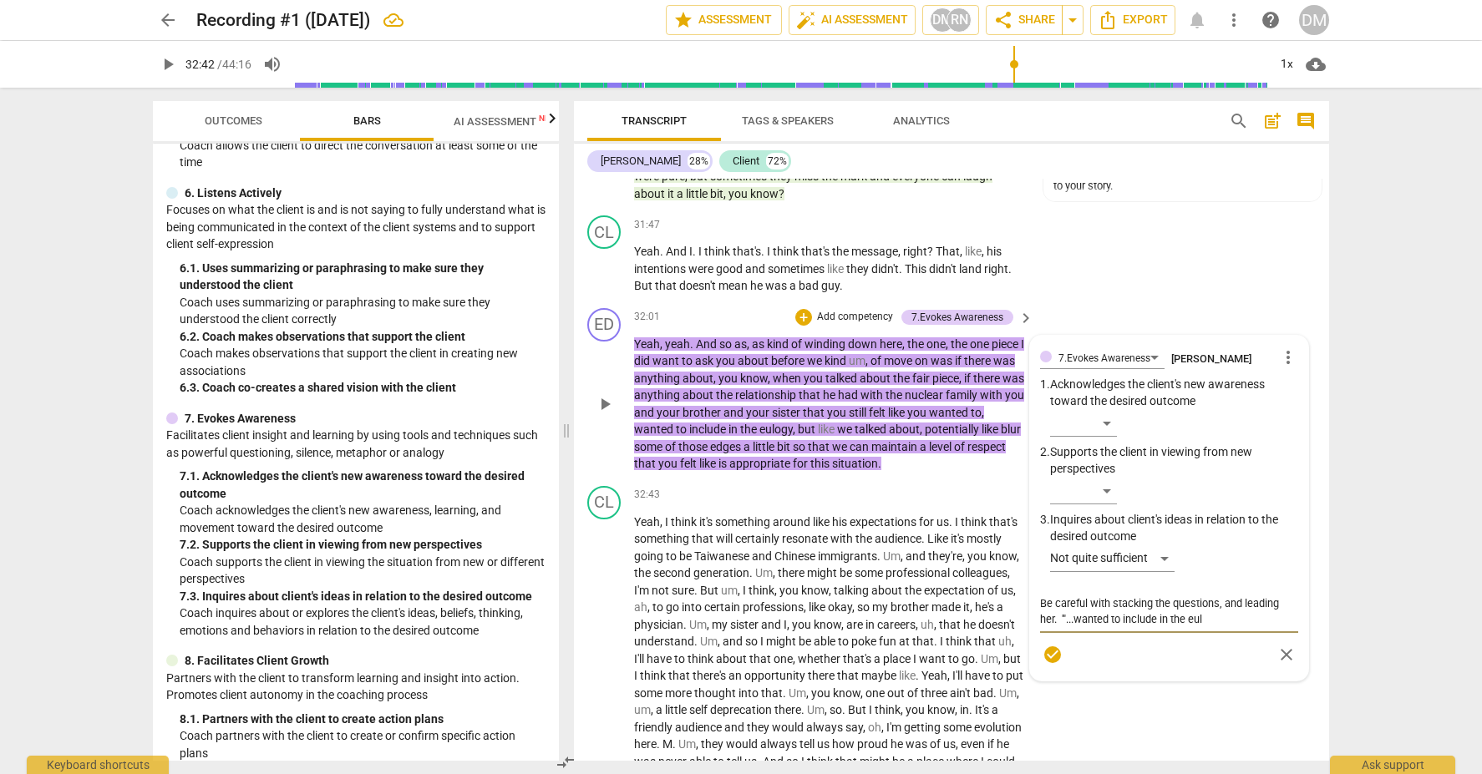
type textarea "Be careful with stacking the questions, and leading her. '"...wanted to include…"
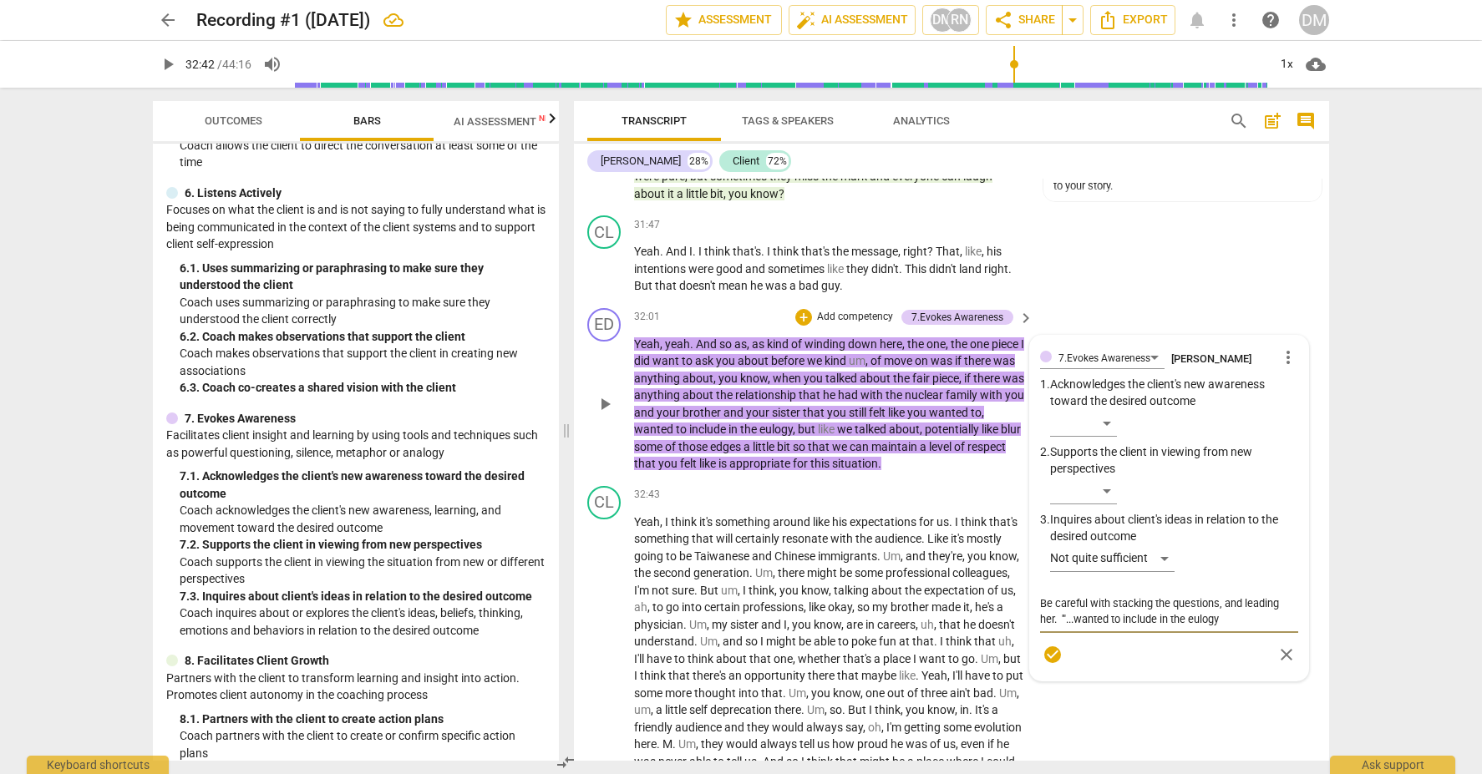
type textarea "Be careful with stacking the questions, and leading her. '"...wanted to include…"
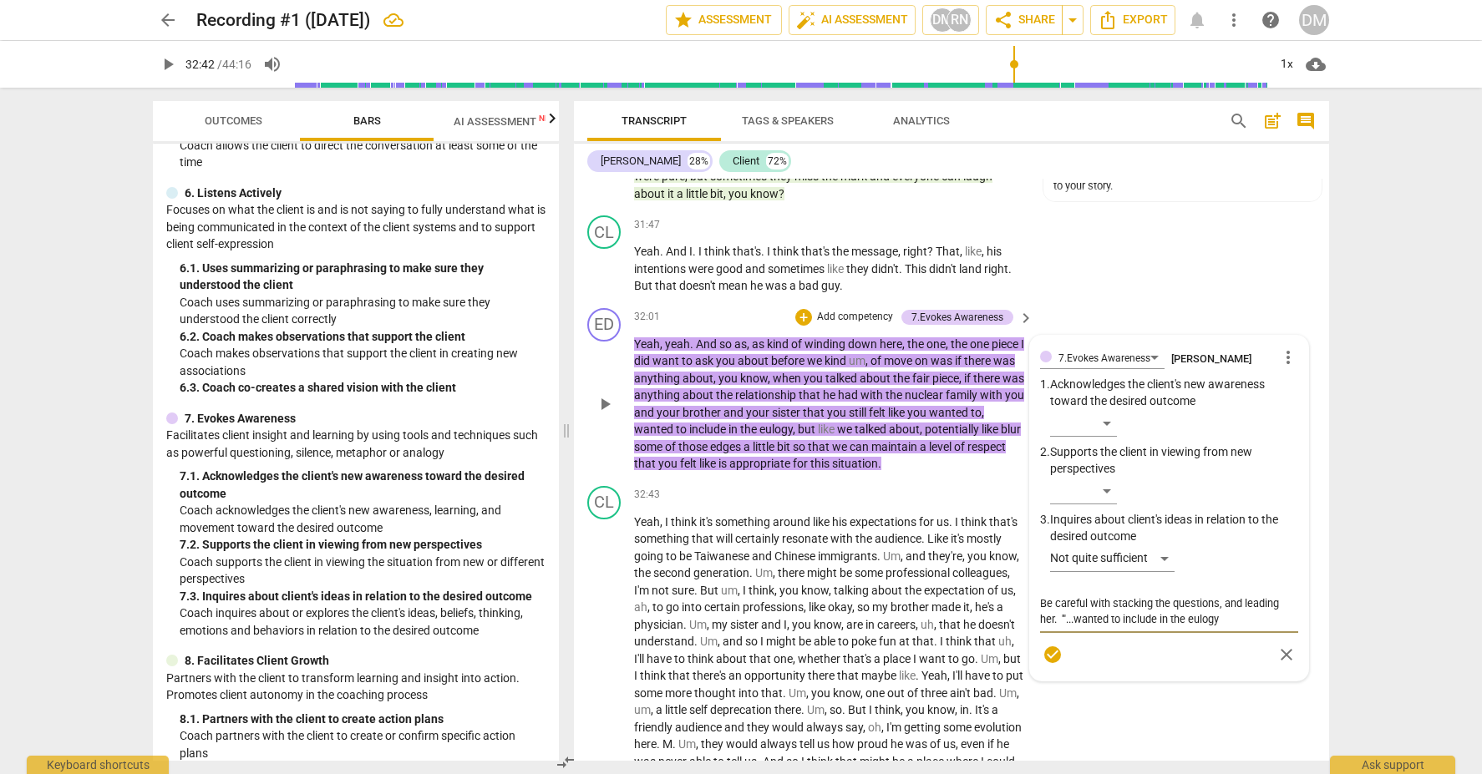
type textarea "Be careful with stacking the questions, and leading her. '"...wanted to include…"
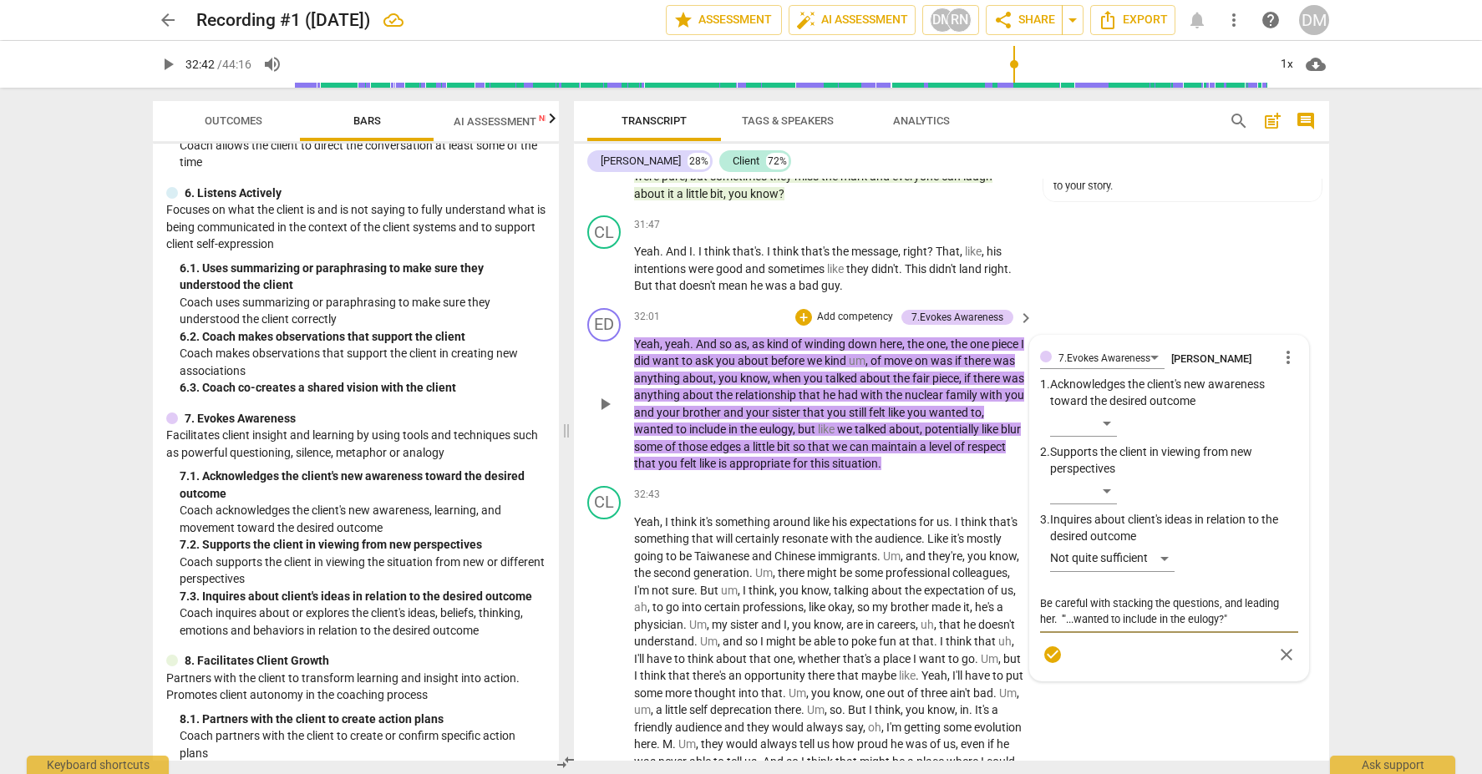
type textarea "Be careful with stacking the questions, and leading her. '"...wanted to include…"
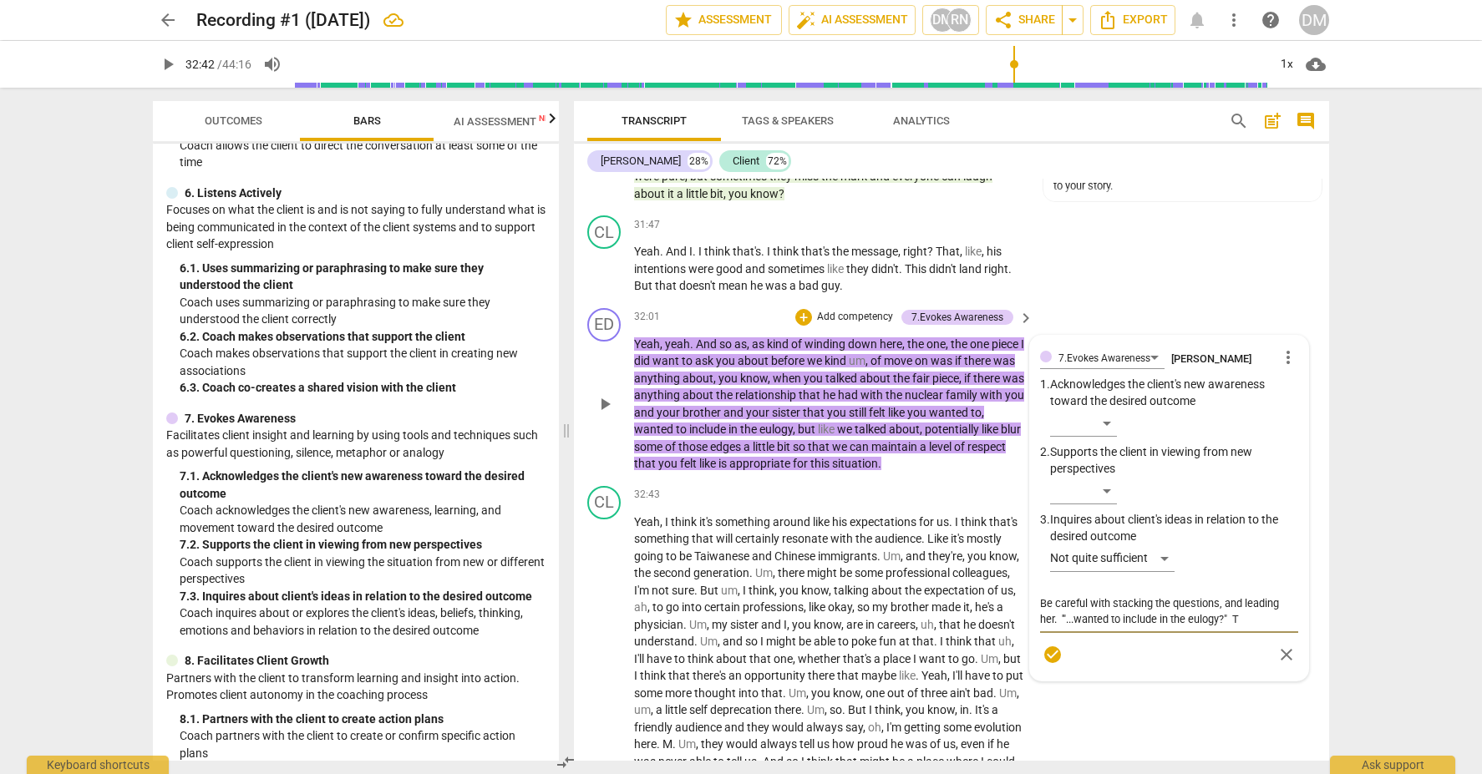
type textarea "Be careful with stacking the questions, and leading her. '"...wanted to include…"
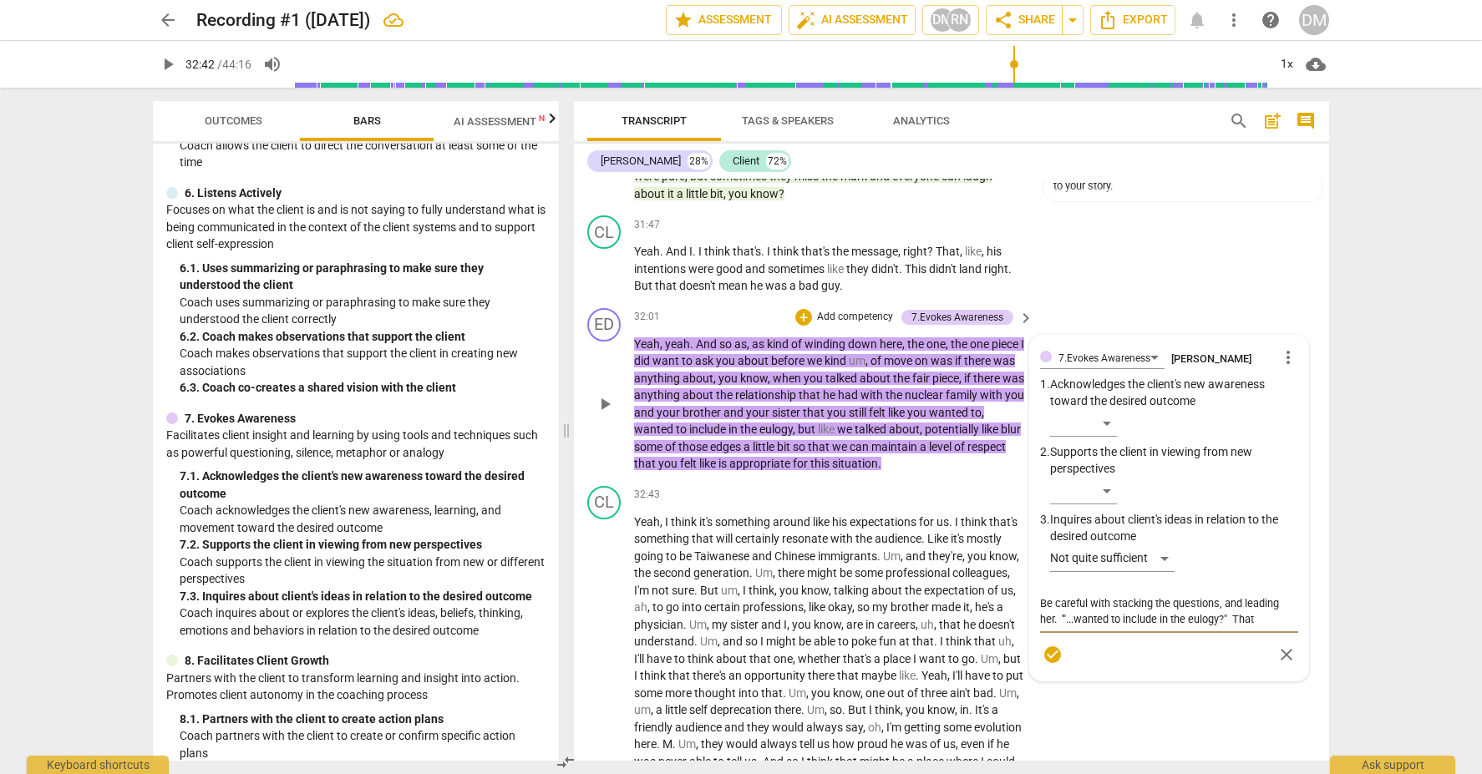
type textarea "Be careful with stacking the questions, and leading her. '"...wanted to include…"
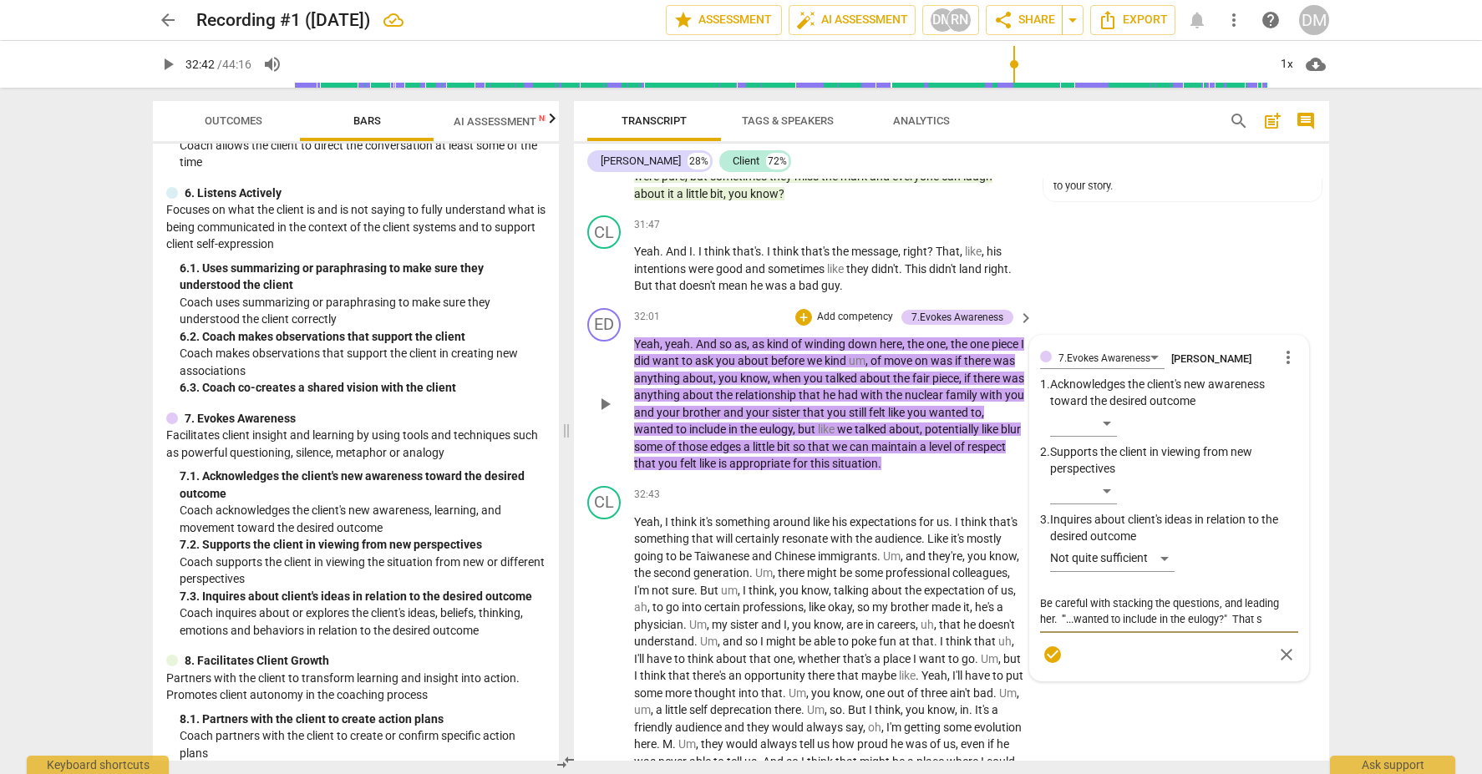
type textarea "Be careful with stacking the questions, and leading her. '"...wanted to include…"
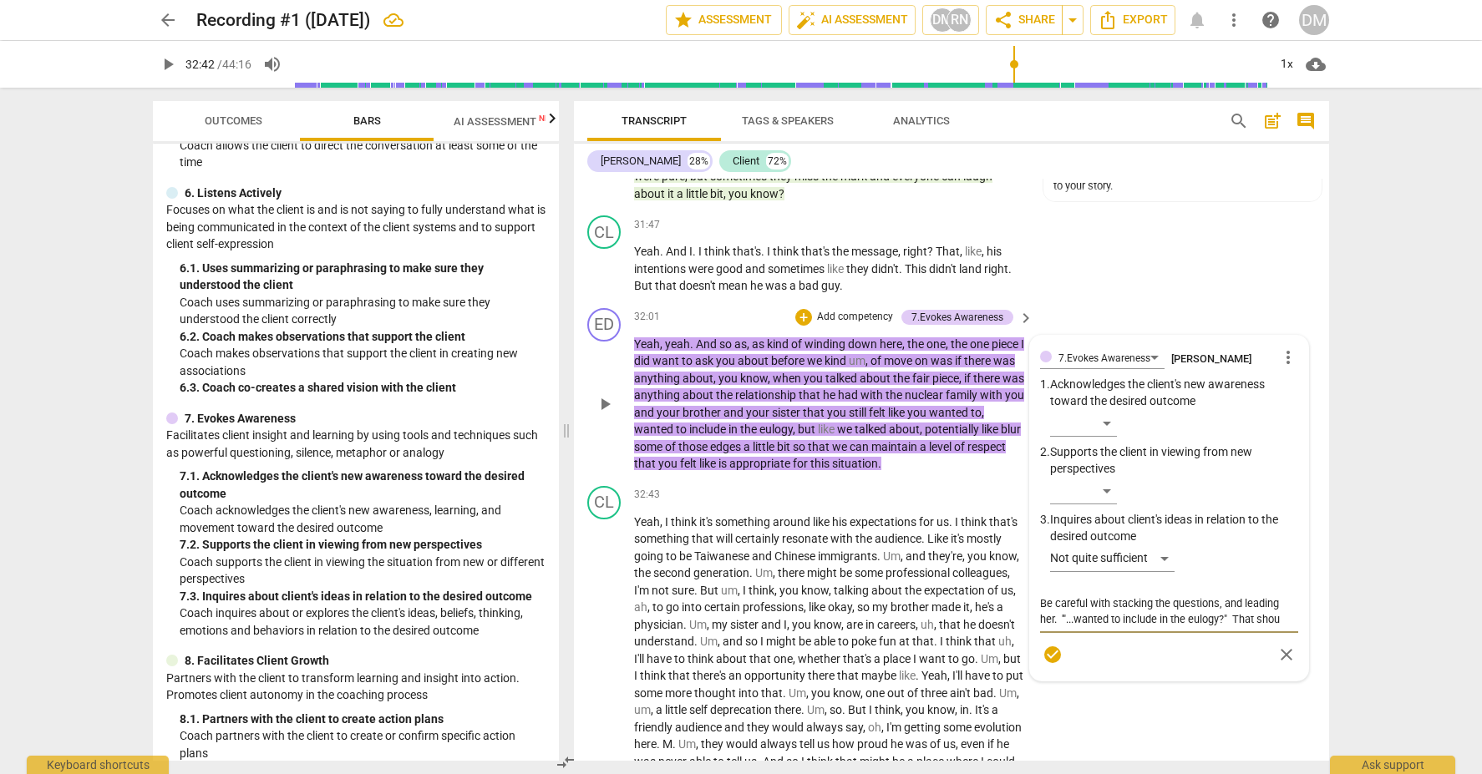
type textarea "Be careful with stacking the questions, and leading her. '"...wanted to include…"
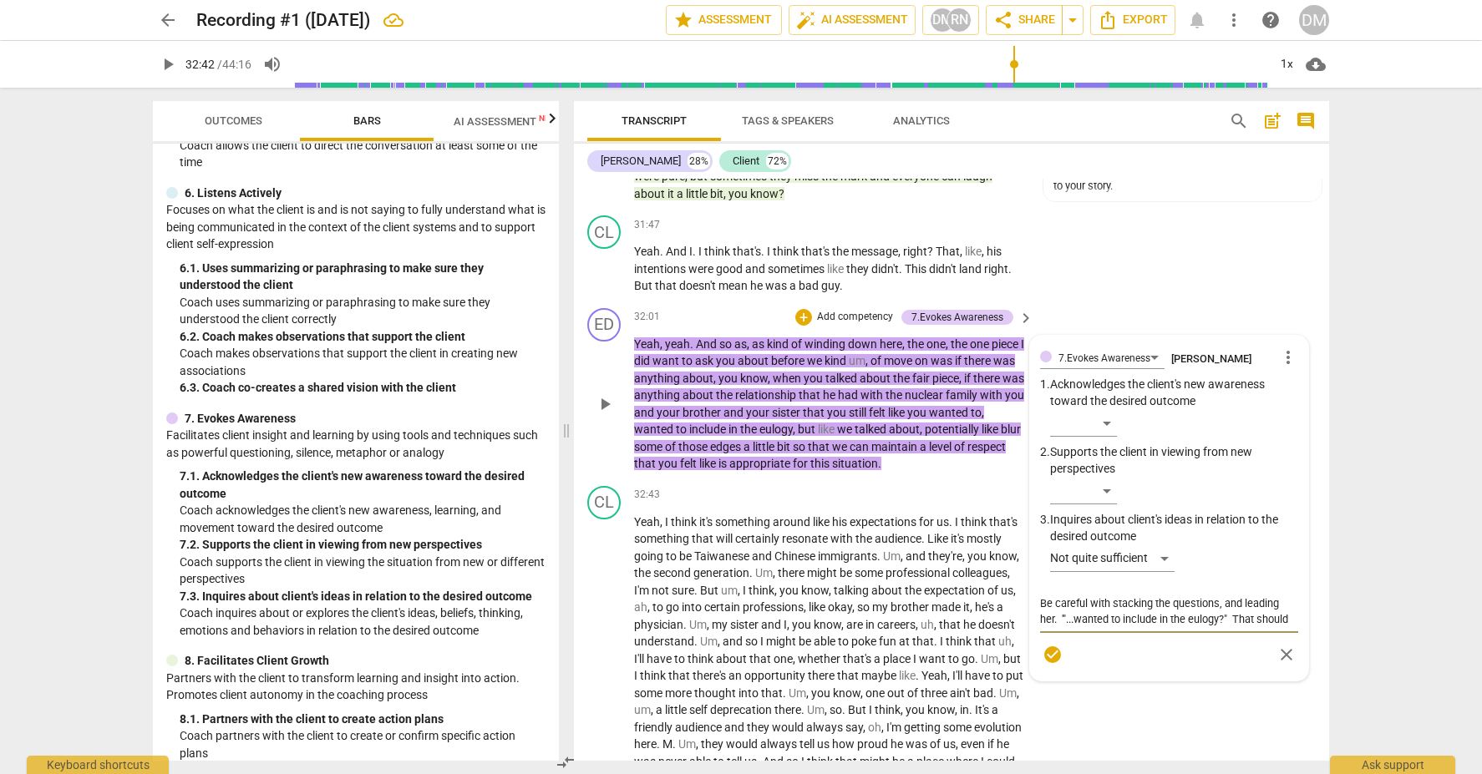
type textarea "Be careful with stacking the questions, and leading her. '"...wanted to include…"
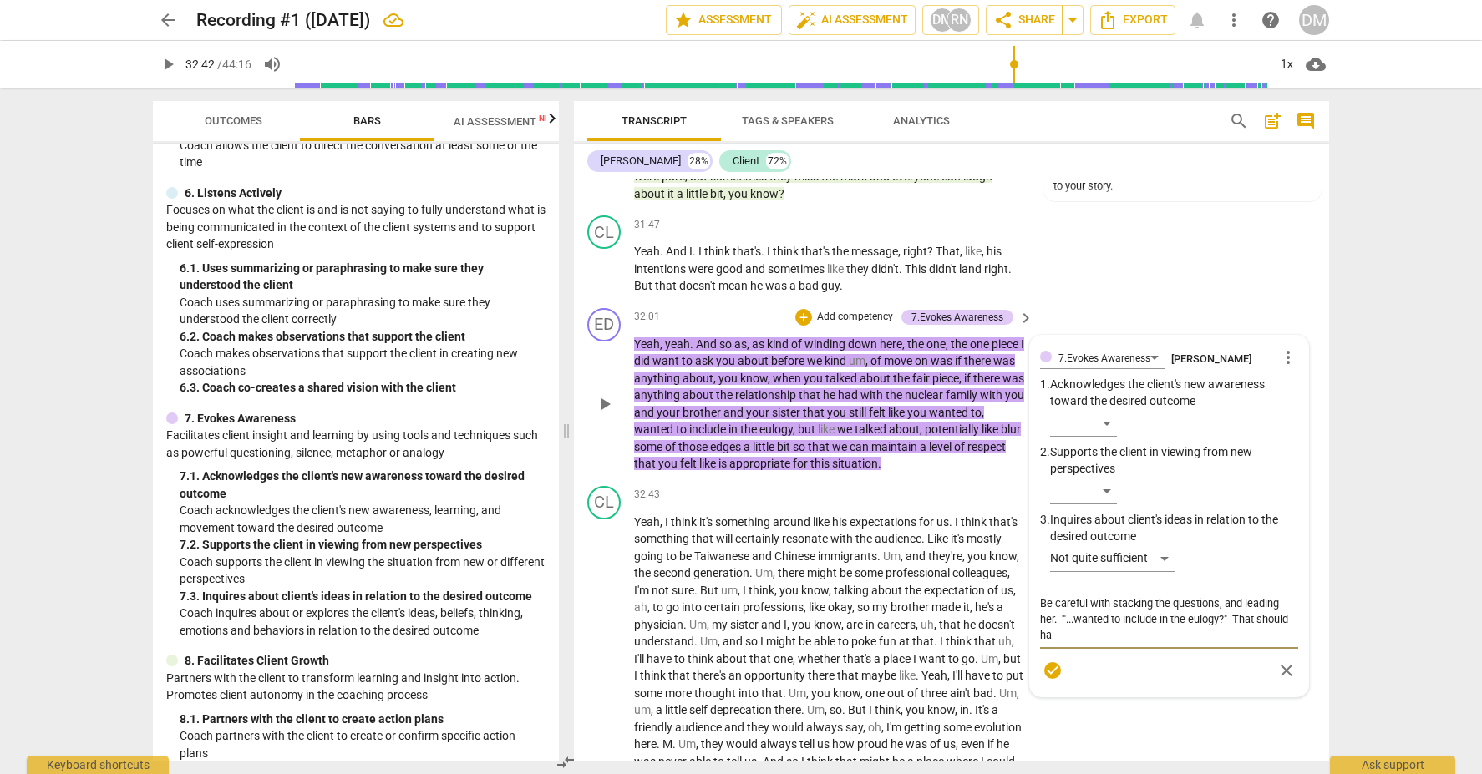
type textarea "Be careful with stacking the questions, and leading her. '"...wanted to include…"
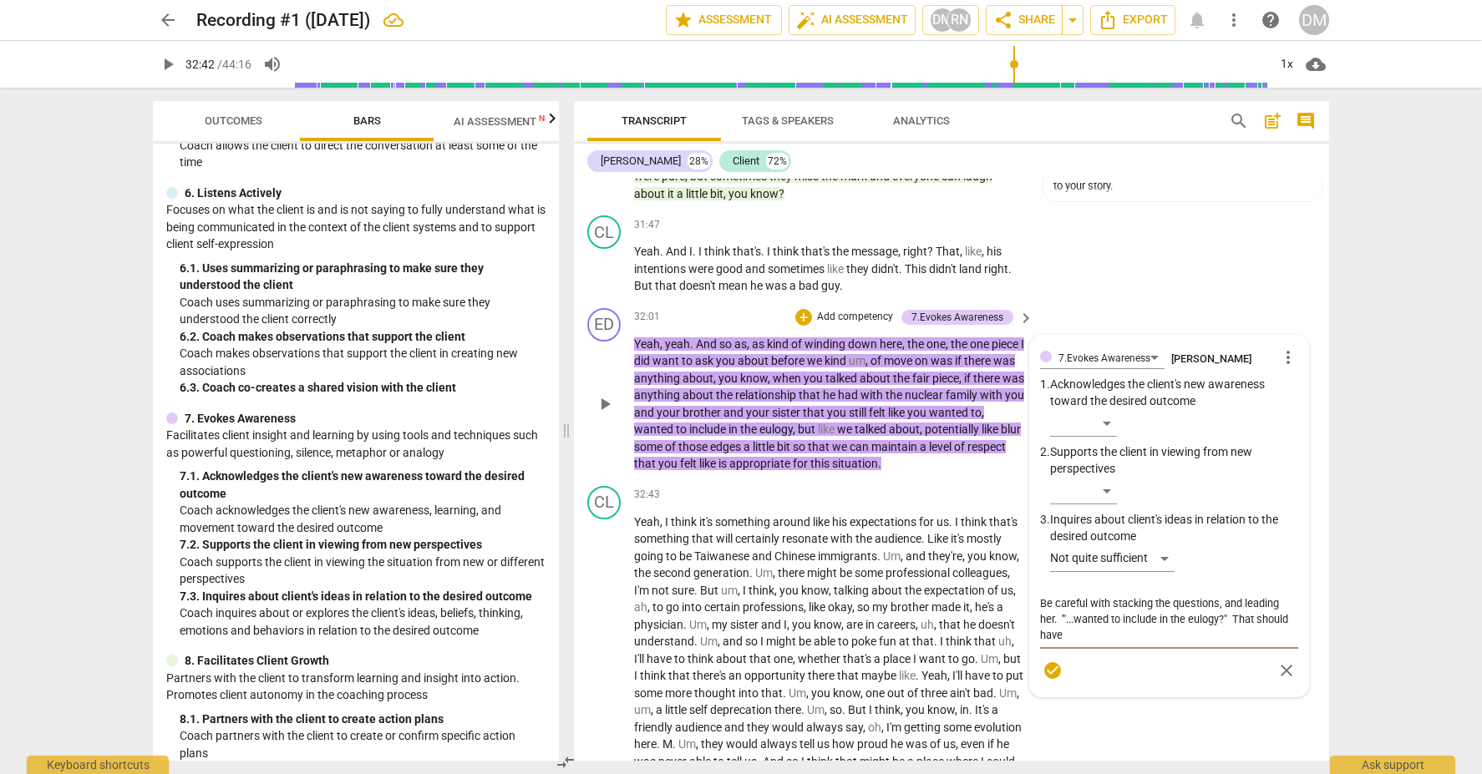
type textarea "Be careful with stacking the questions, and leading her. '"...wanted to include…"
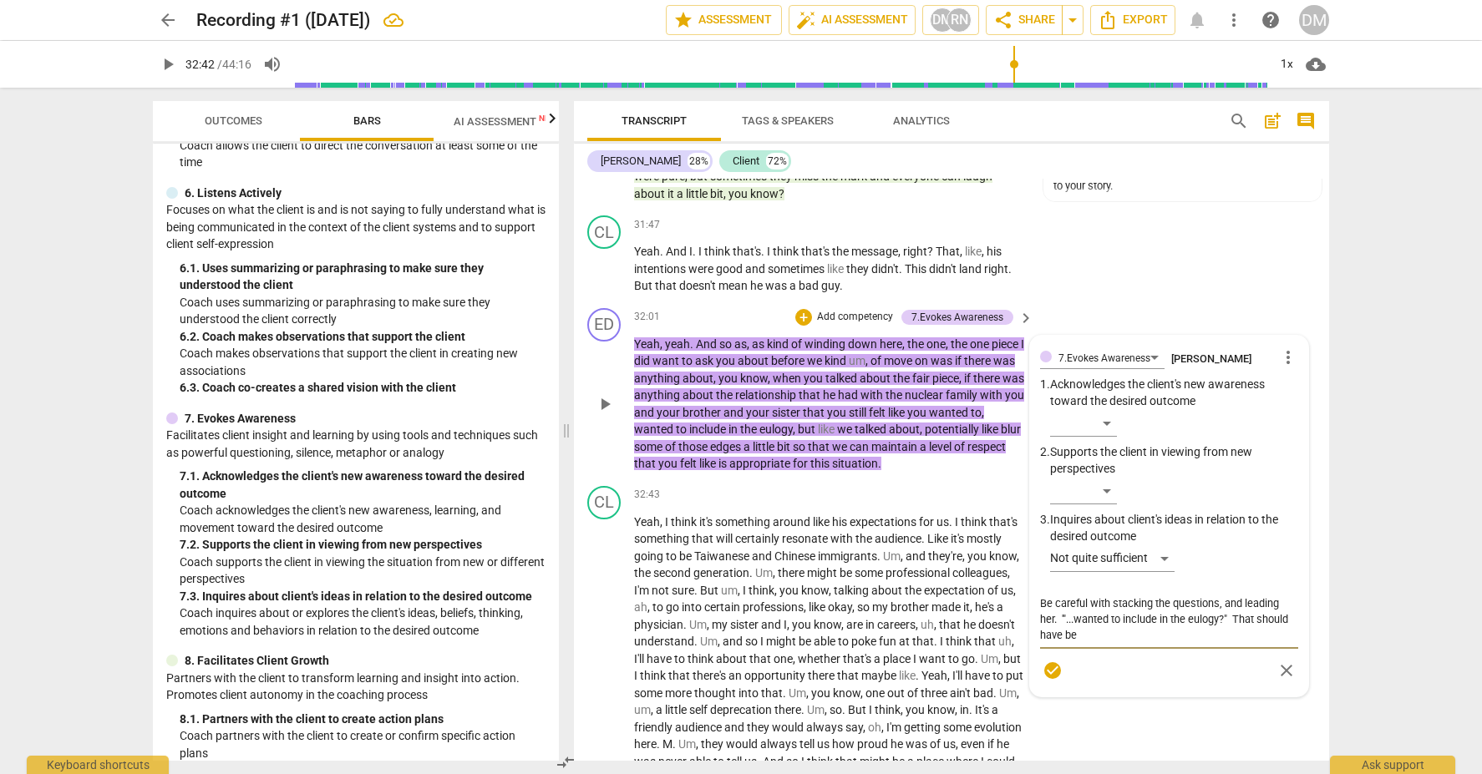
type textarea "Be careful with stacking the questions, and leading her. '"...wanted to include…"
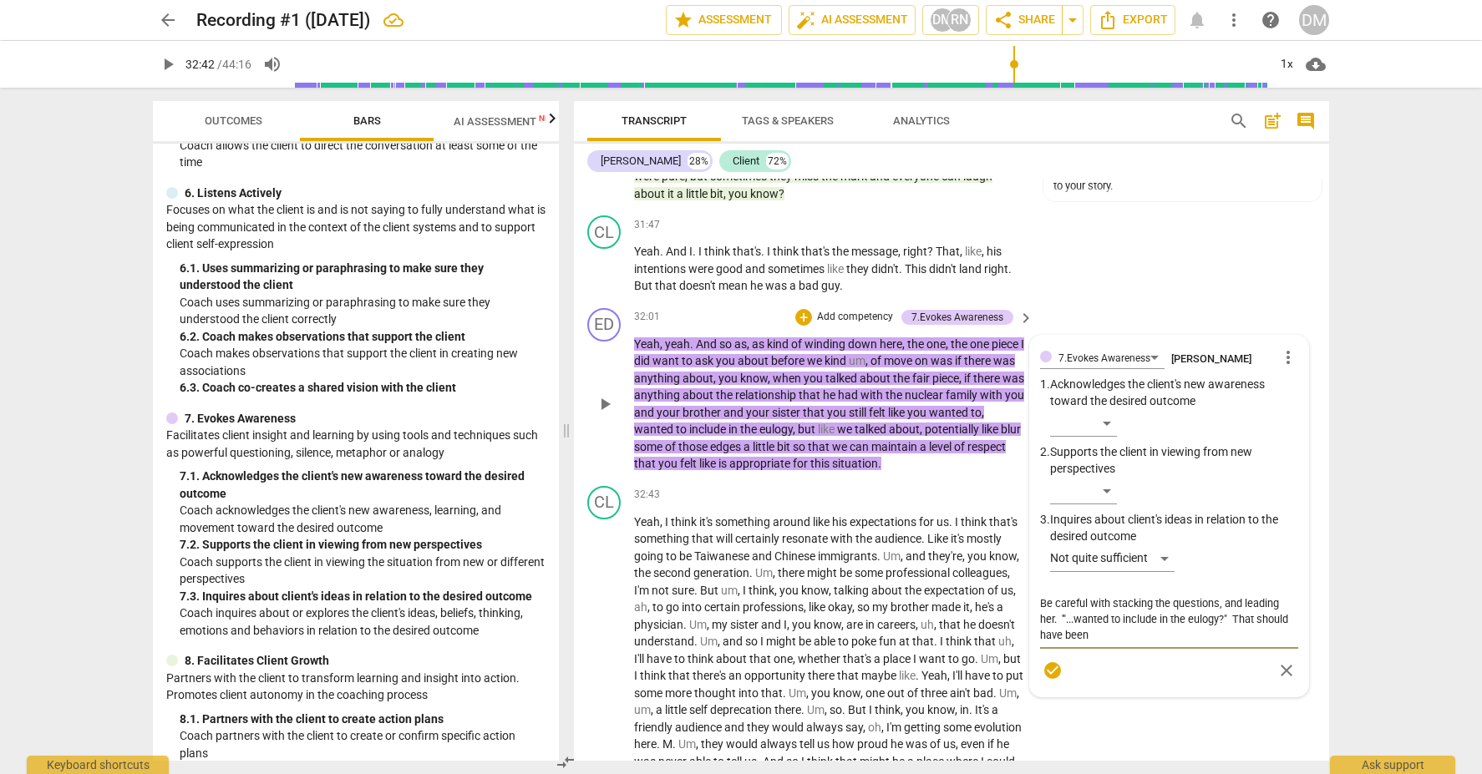
type textarea "Be careful with stacking the questions, and leading her. '"...wanted to include…"
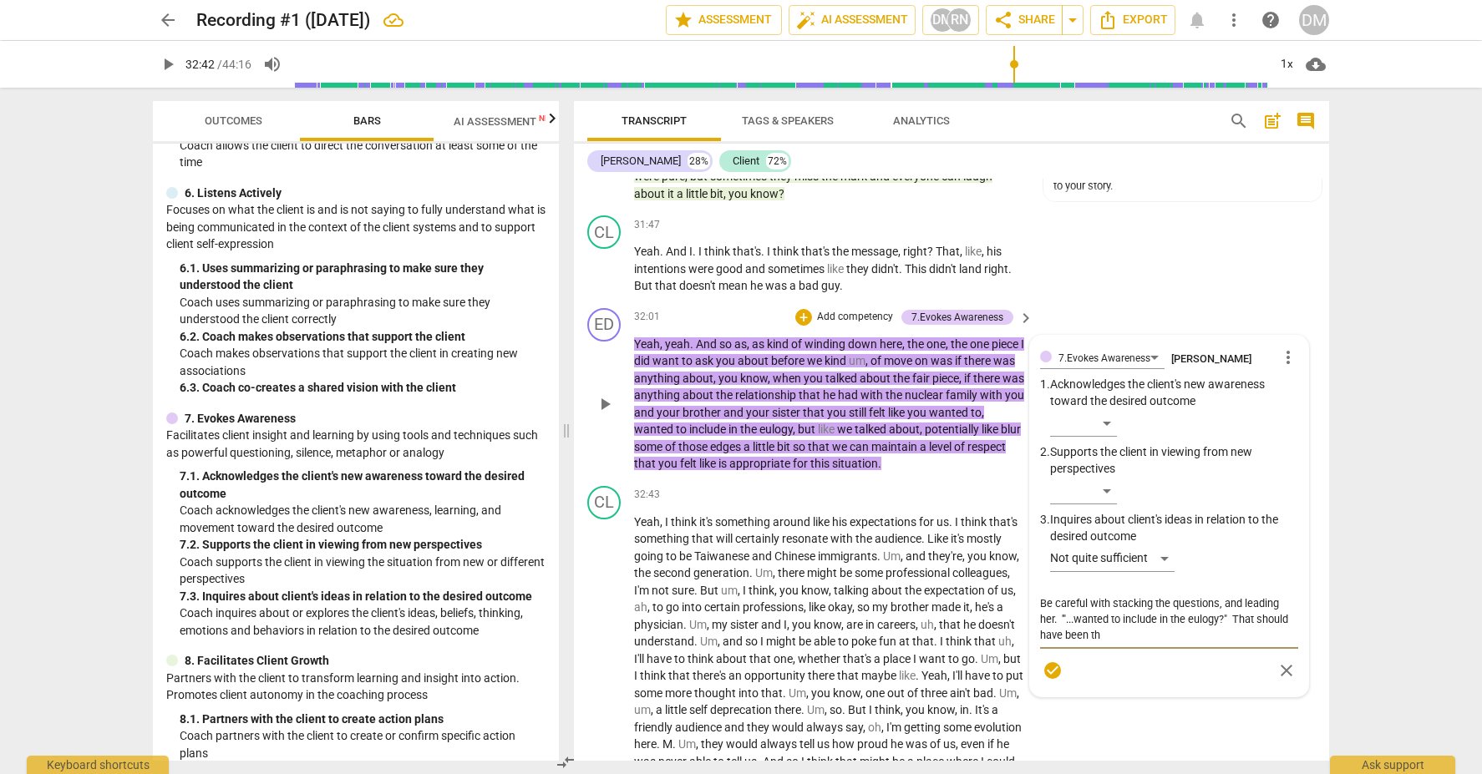
type textarea "Be careful with stacking the questions, and leading her. '"...wanted to include…"
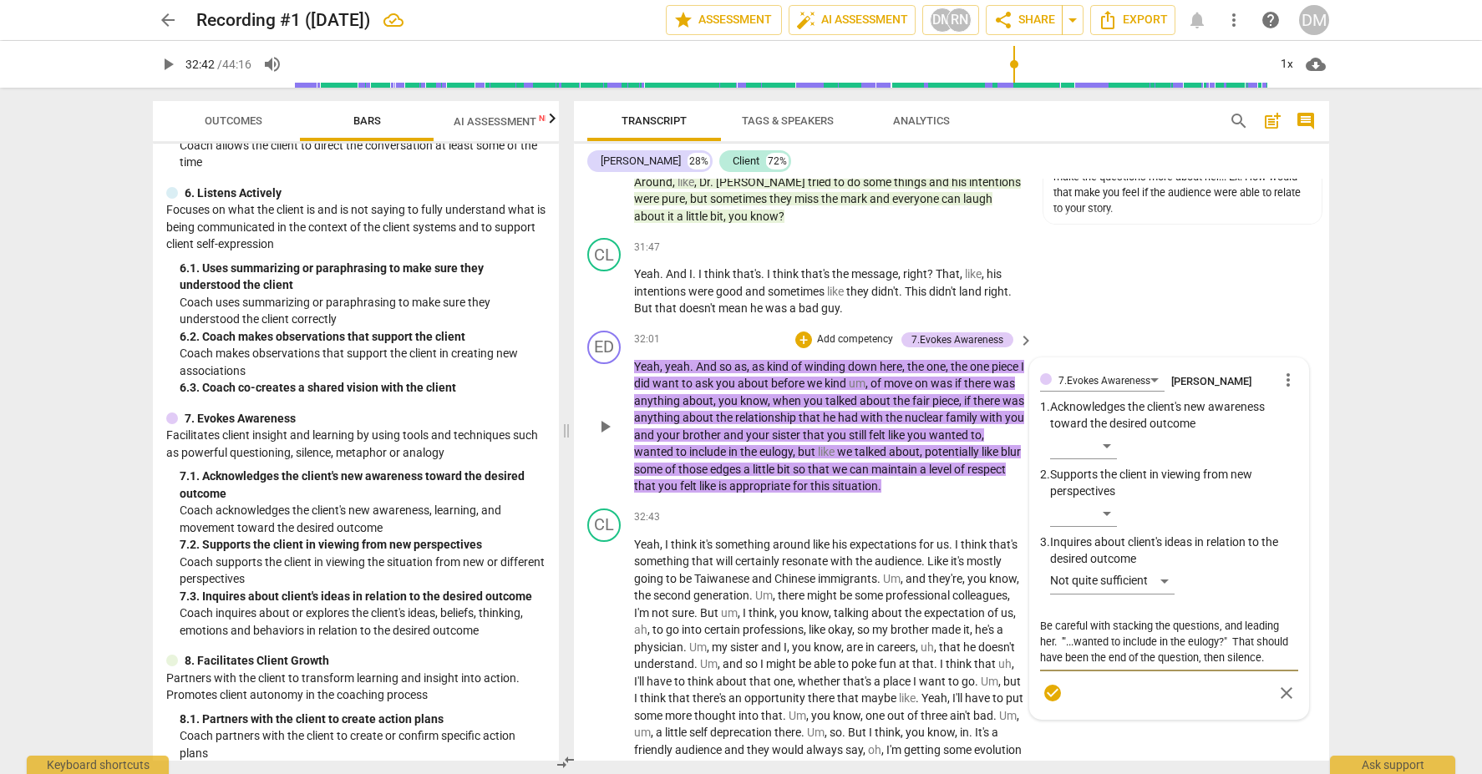
scroll to position [9949, 0]
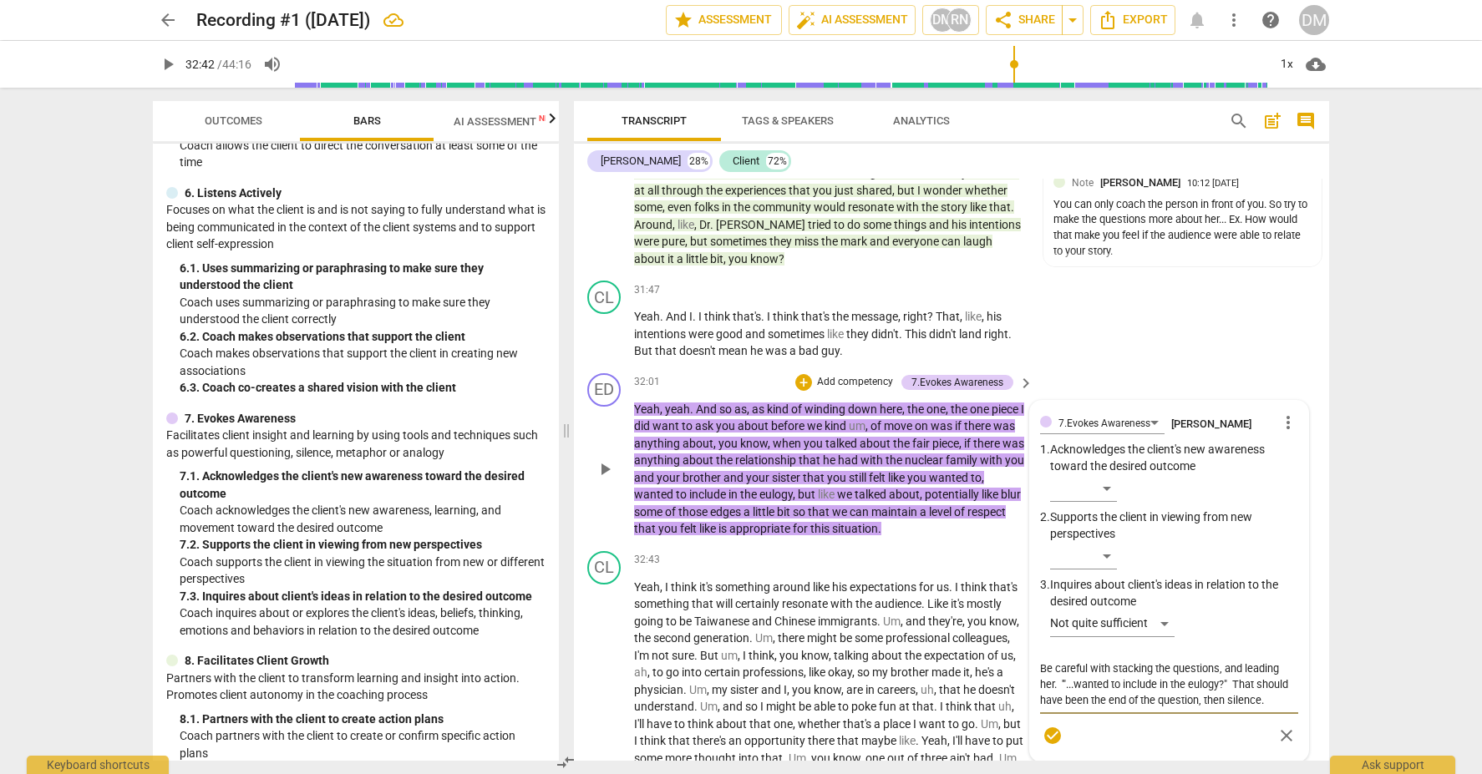
drag, startPoint x: 1220, startPoint y: 565, endPoint x: 1283, endPoint y: 569, distance: 62.7
click at [1283, 661] on textarea "Be careful with stacking the questions, and leading her. '"...wanted to include…" at bounding box center [1169, 685] width 258 height 48
click at [1234, 661] on textarea "Be careful with stacking the questions,her. '"...wanted to include in the eulog…" at bounding box center [1169, 685] width 258 height 48
click at [1236, 661] on textarea "Be careful with stacking the questions. '"...wanted to include in the eulogy?" …" at bounding box center [1169, 685] width 258 height 48
click at [1226, 661] on textarea "Be careful with stacking the questions. '"...wanted to include in the eulogy?" …" at bounding box center [1169, 700] width 258 height 79
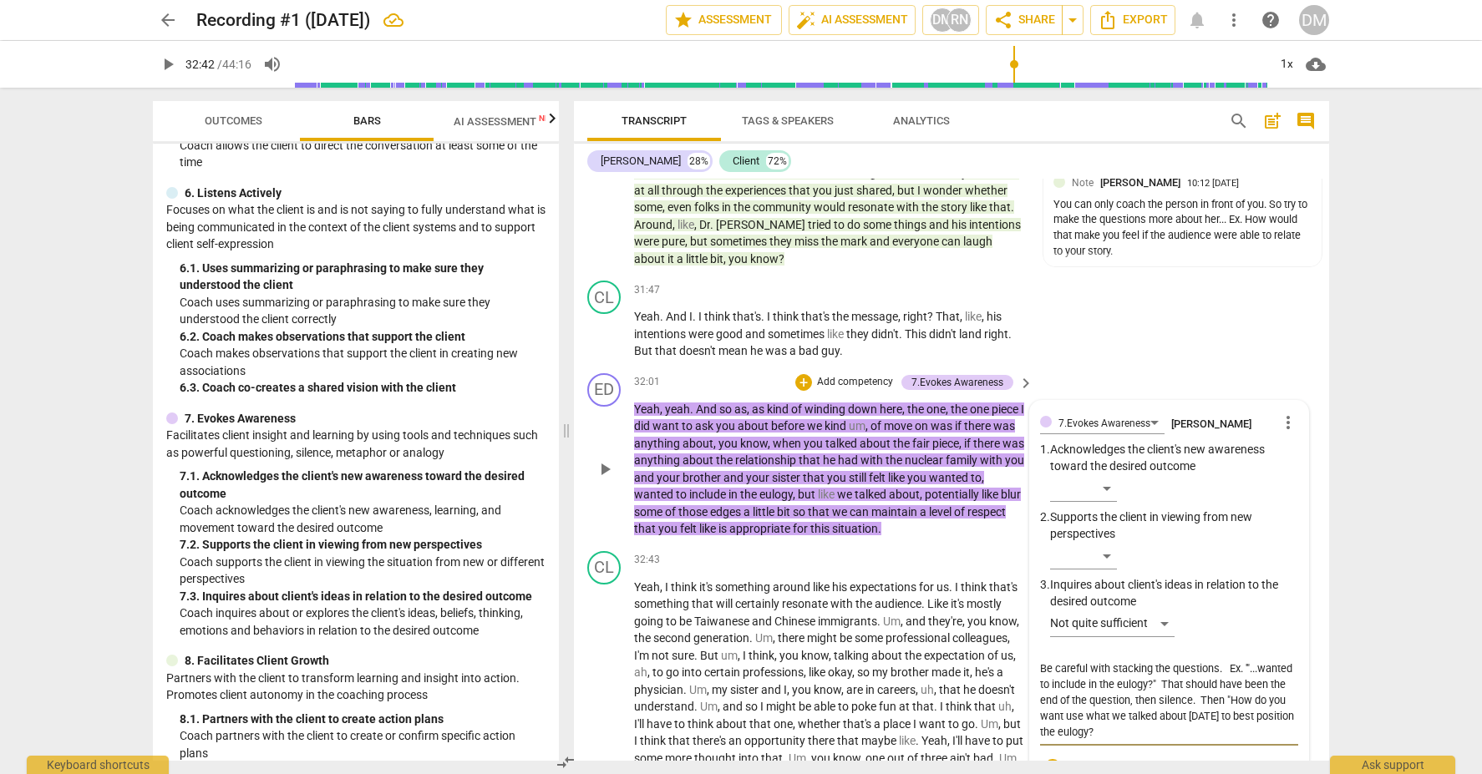
click at [1052, 758] on span "check_circle" at bounding box center [1052, 768] width 20 height 20
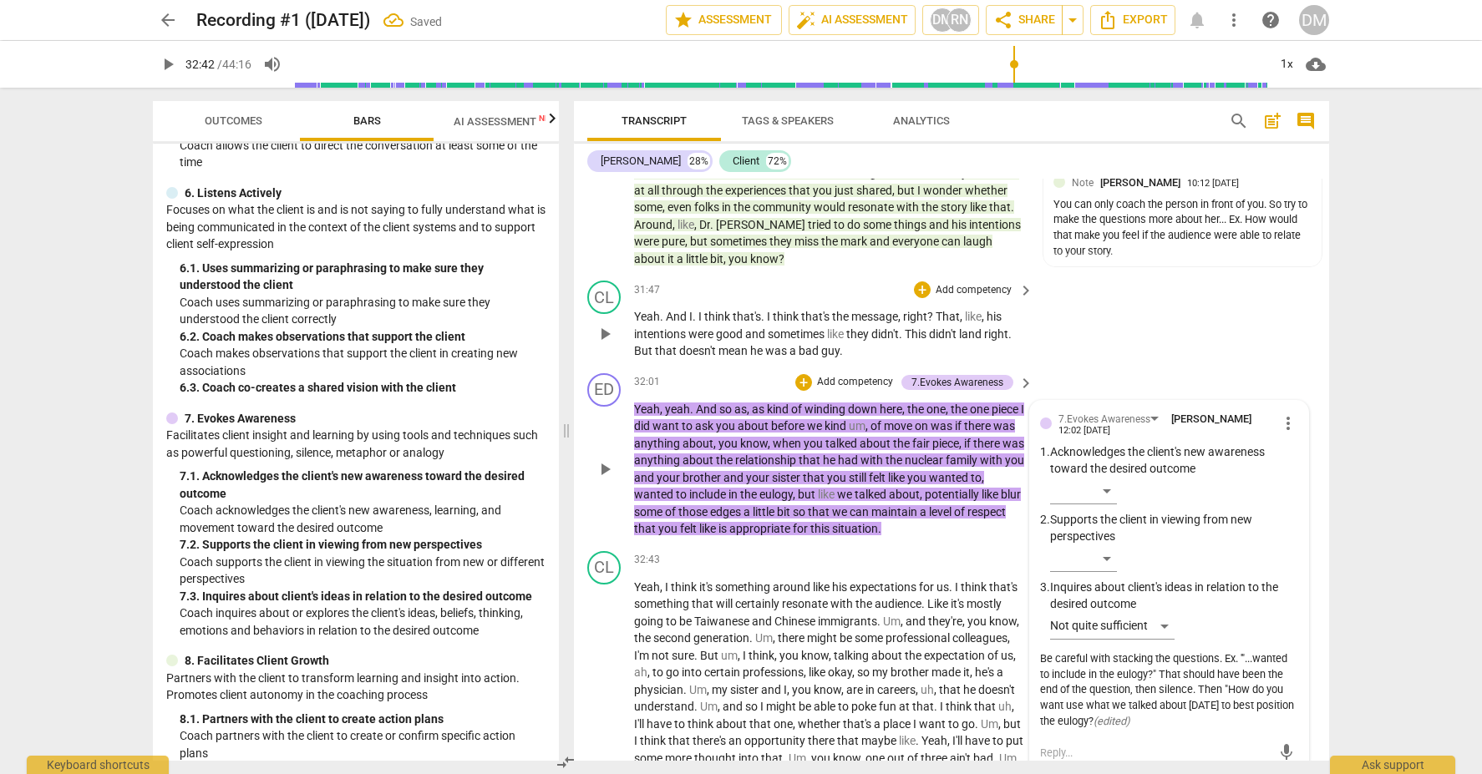
click at [1258, 274] on div "CL play_arrow pause 31:47 + Add competency keyboard_arrow_right Yeah . And I . …" at bounding box center [951, 320] width 755 height 93
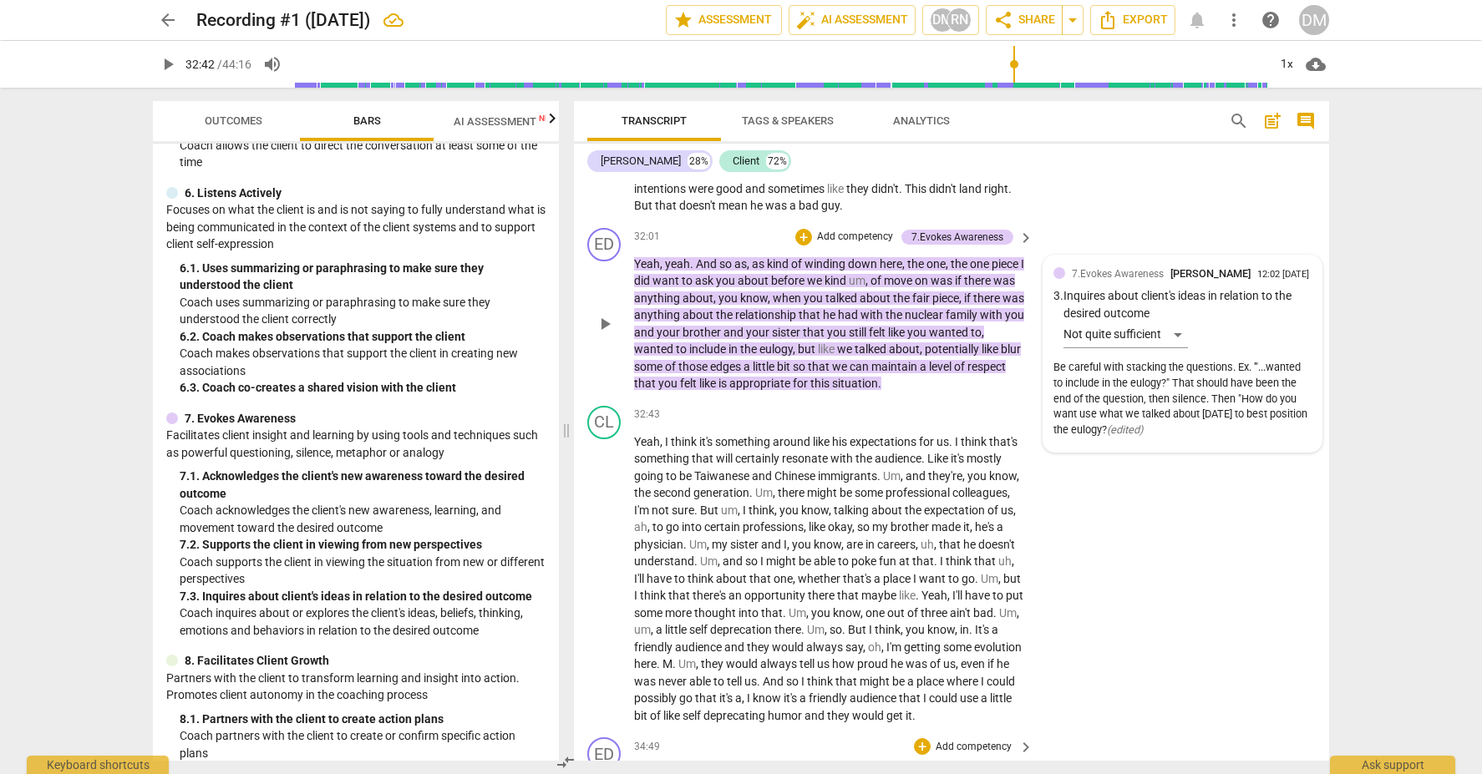
scroll to position [10143, 0]
